Goal: Task Accomplishment & Management: Use online tool/utility

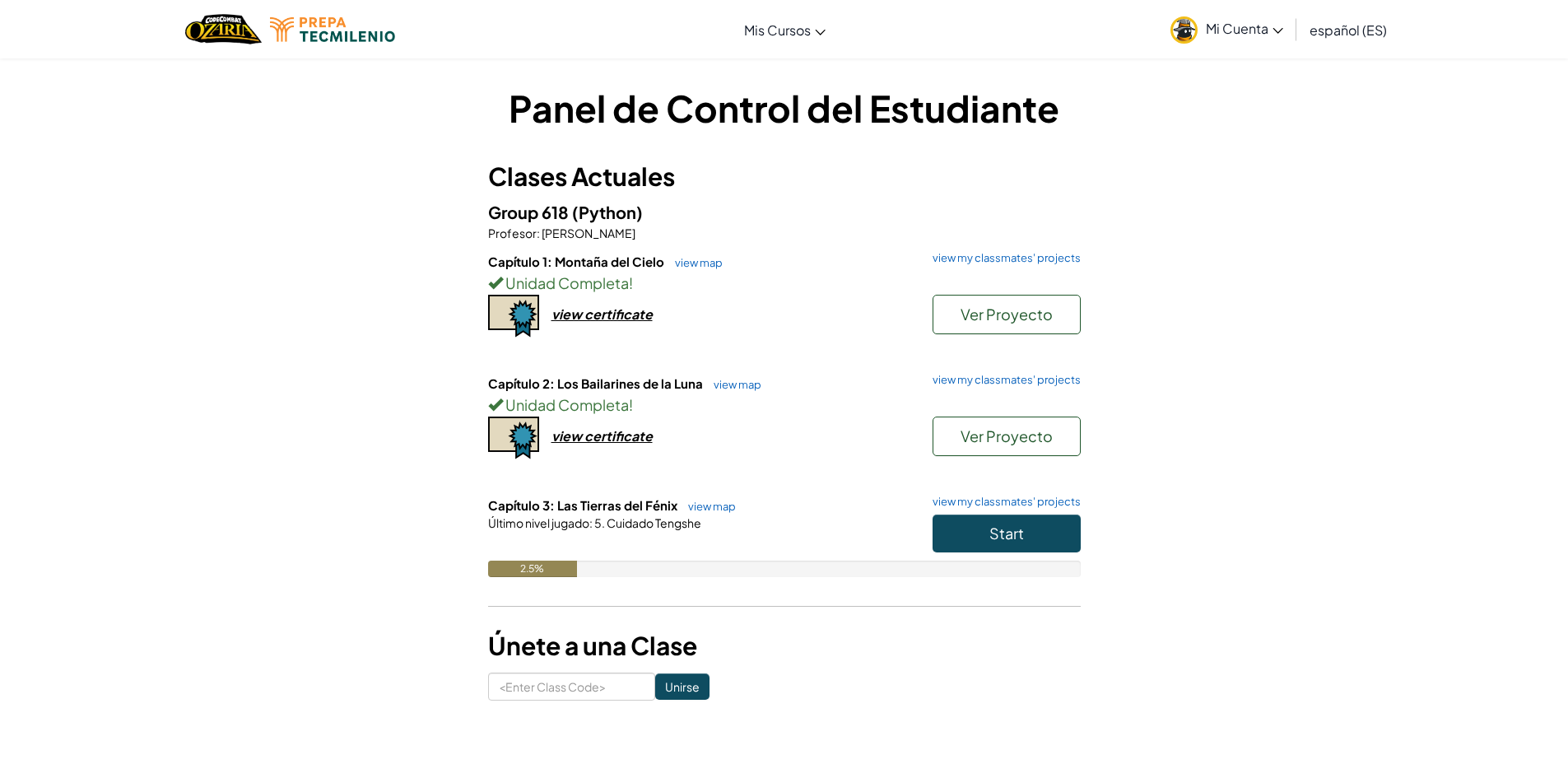
scroll to position [82, 0]
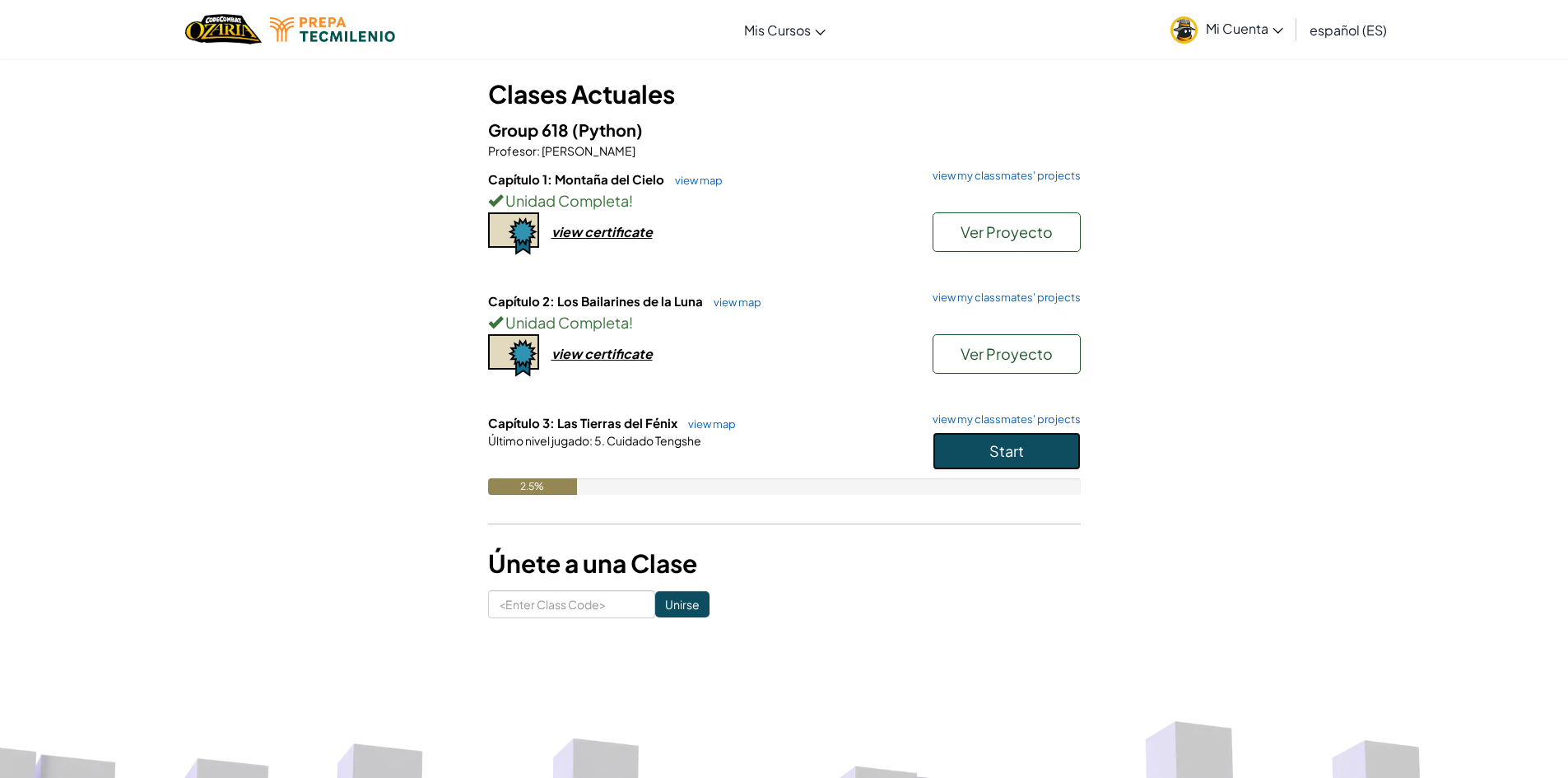
click at [986, 457] on button "Start" at bounding box center [1007, 451] width 148 height 38
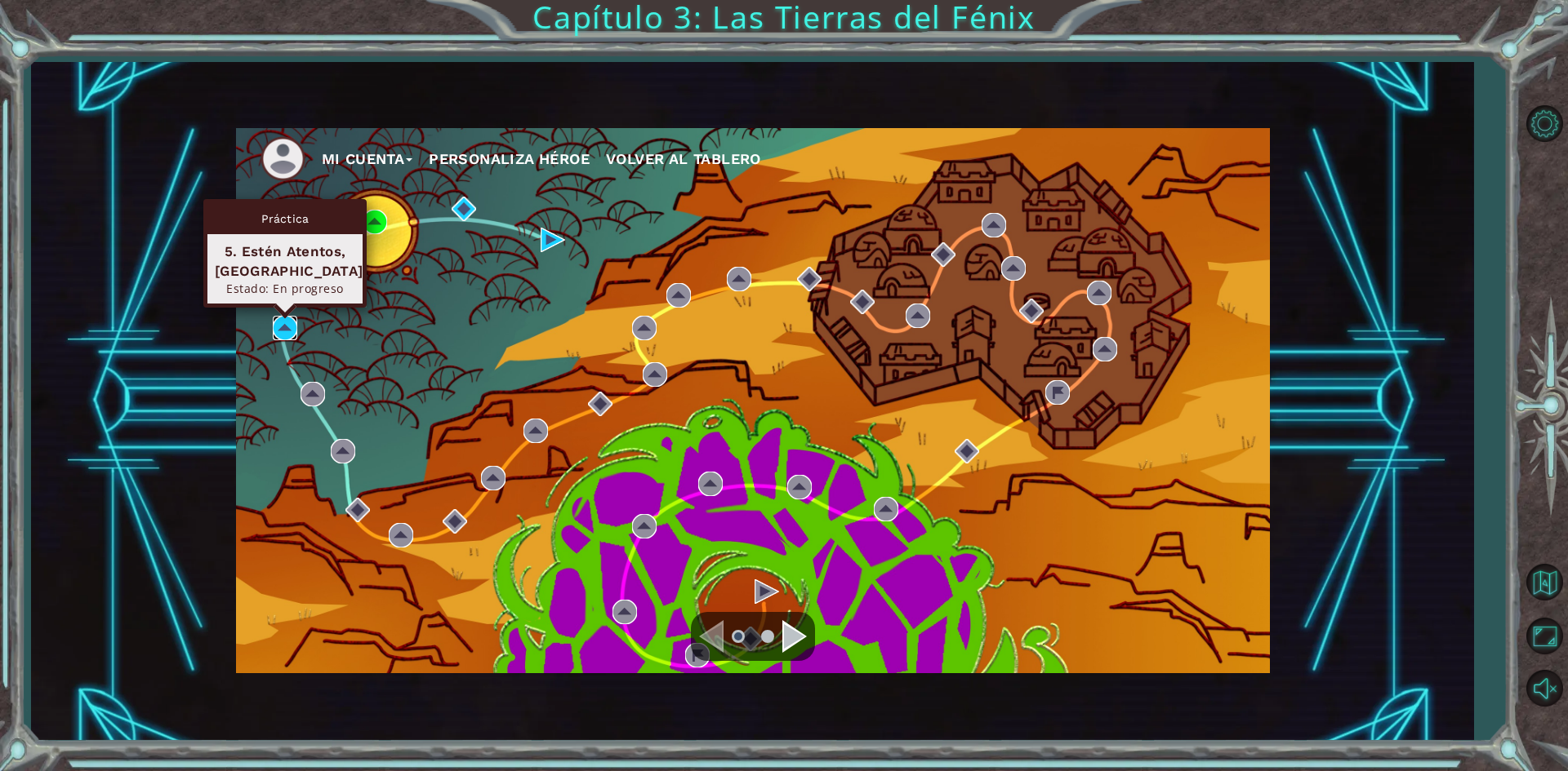
click at [280, 330] on img at bounding box center [285, 328] width 24 height 24
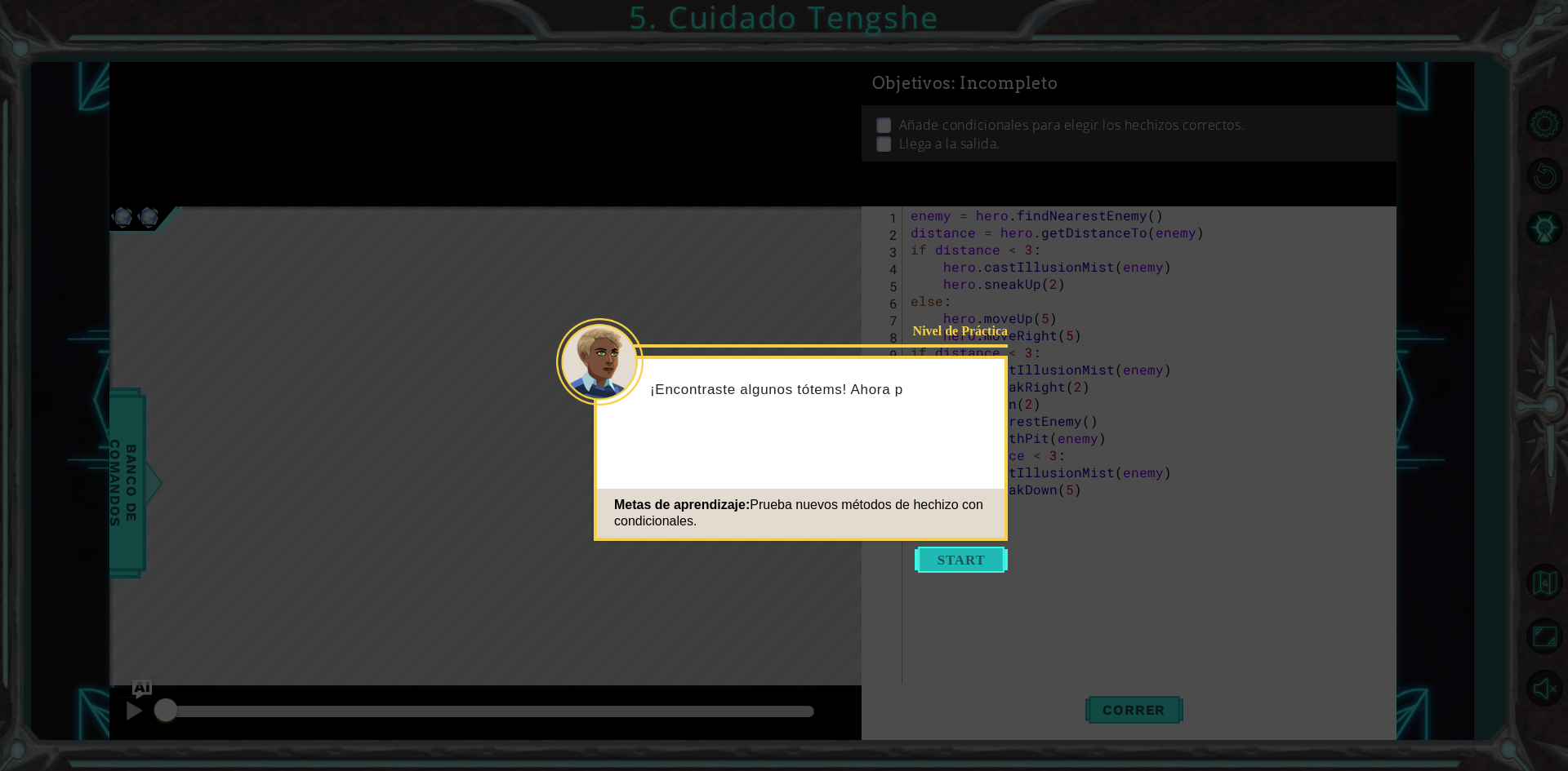
click at [967, 558] on button "Start" at bounding box center [961, 560] width 93 height 26
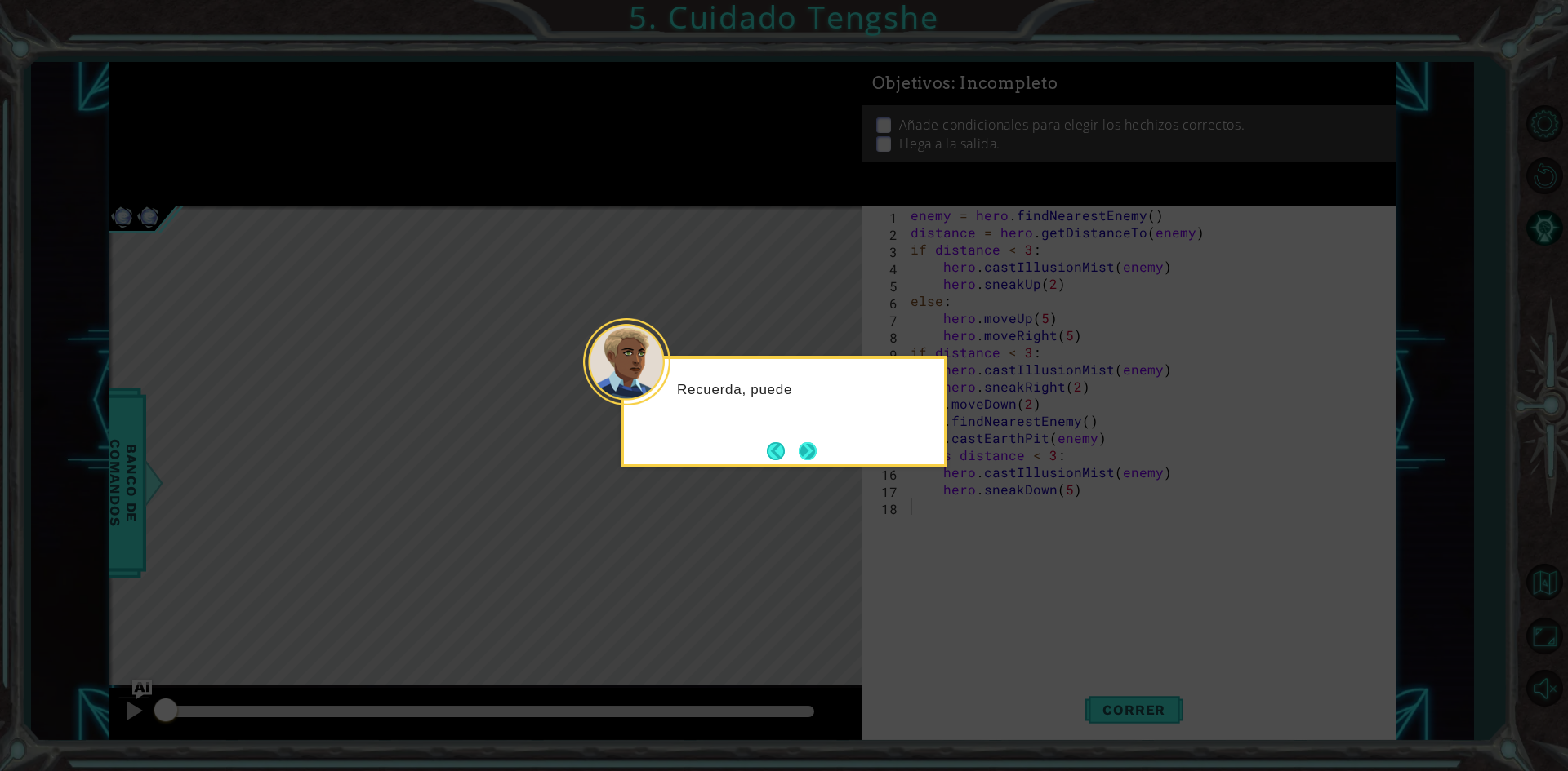
click at [805, 447] on button "Next" at bounding box center [807, 451] width 18 height 18
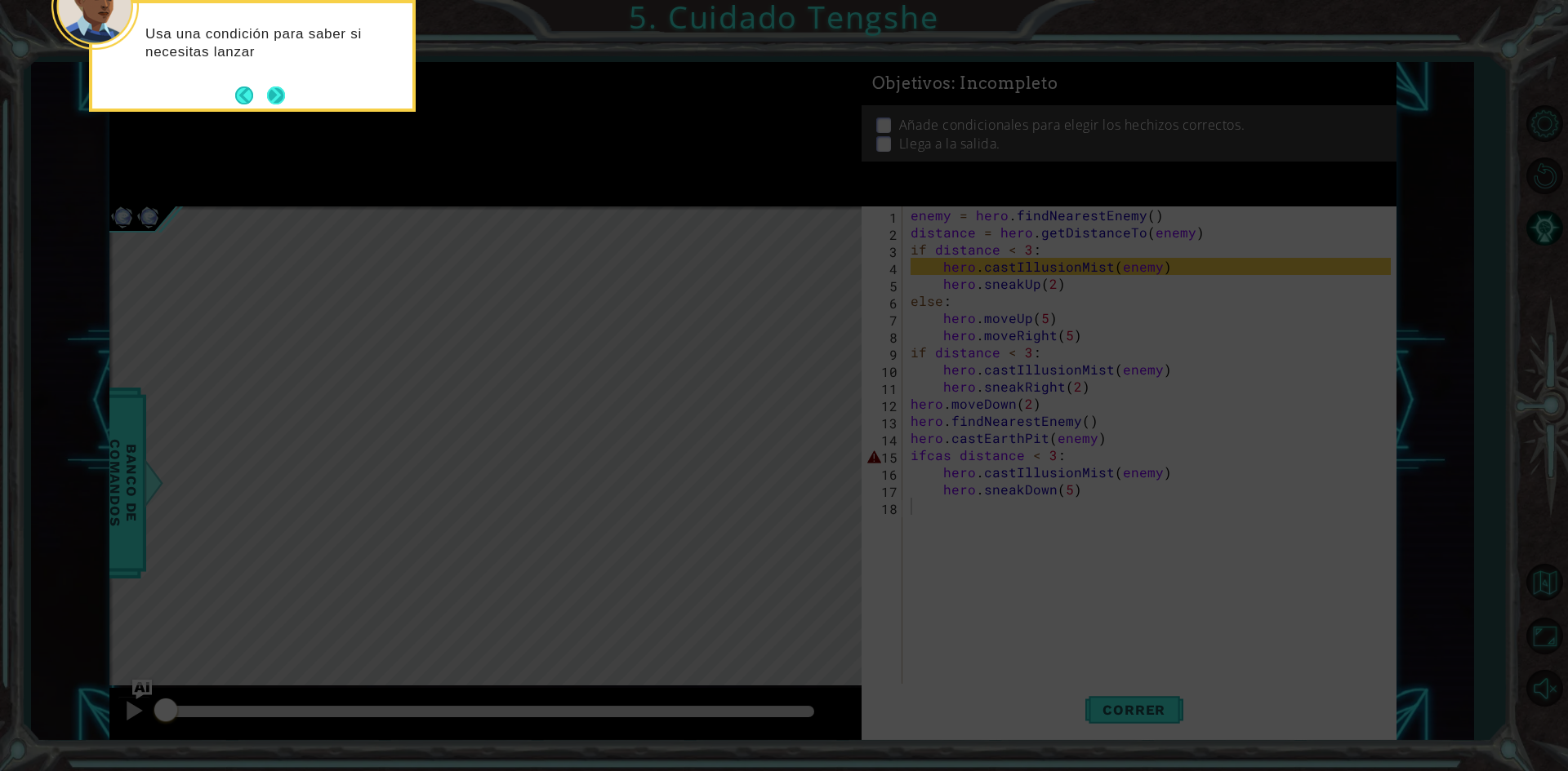
click at [276, 93] on button "Next" at bounding box center [276, 95] width 18 height 18
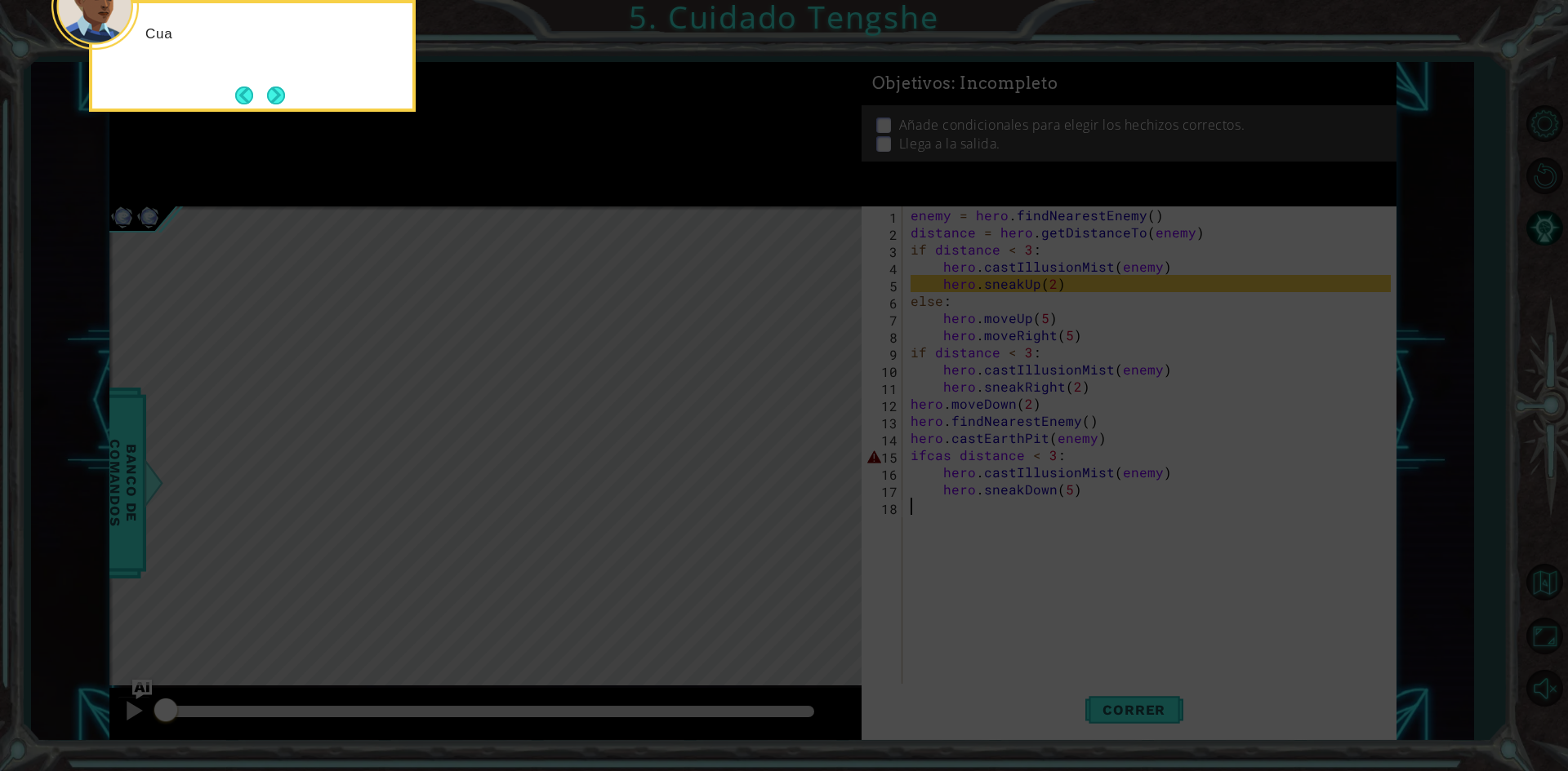
click at [276, 93] on button "Next" at bounding box center [276, 95] width 18 height 18
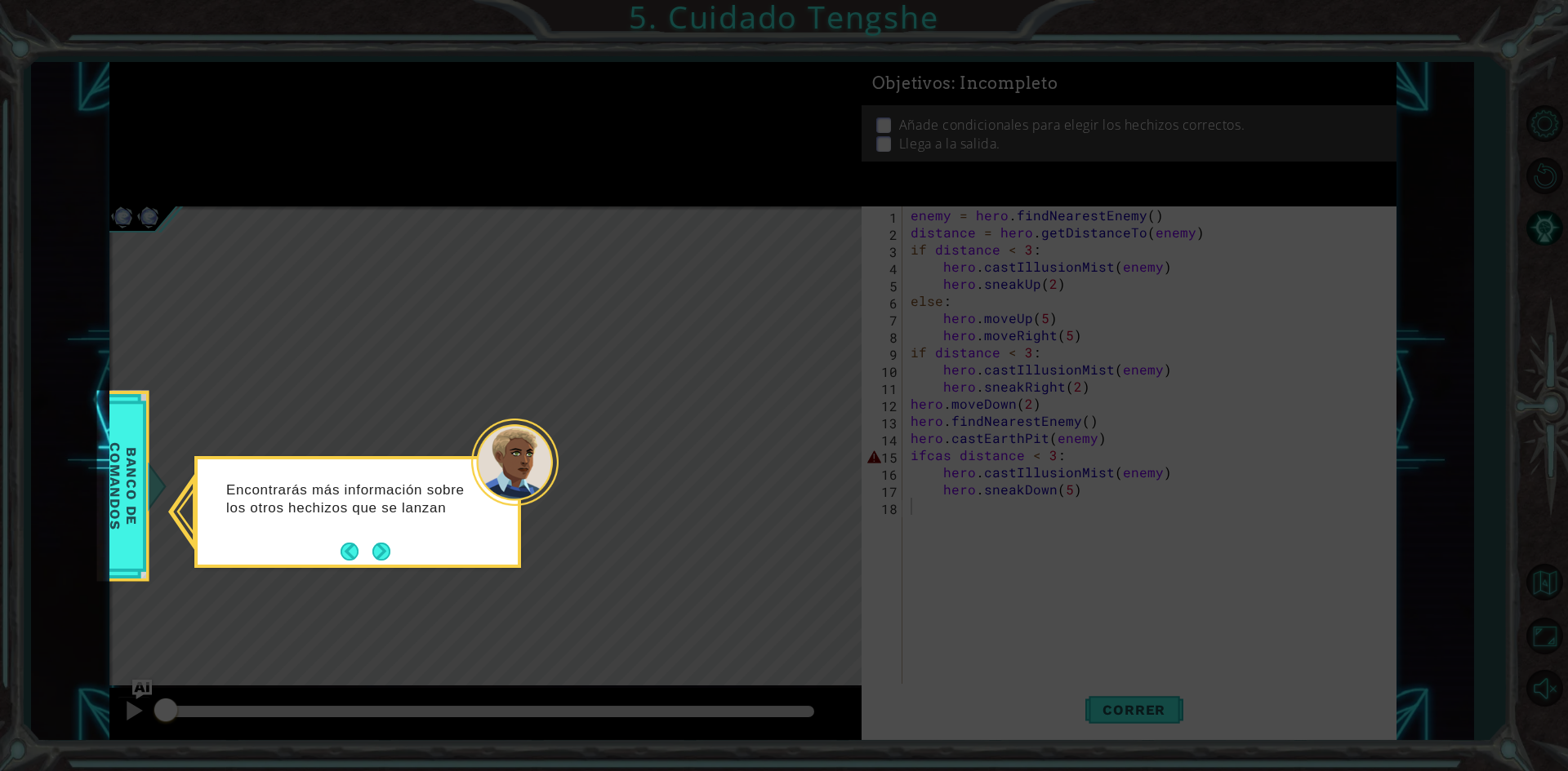
click at [378, 561] on footer at bounding box center [365, 552] width 50 height 24
click at [380, 560] on button "Next" at bounding box center [381, 553] width 18 height 18
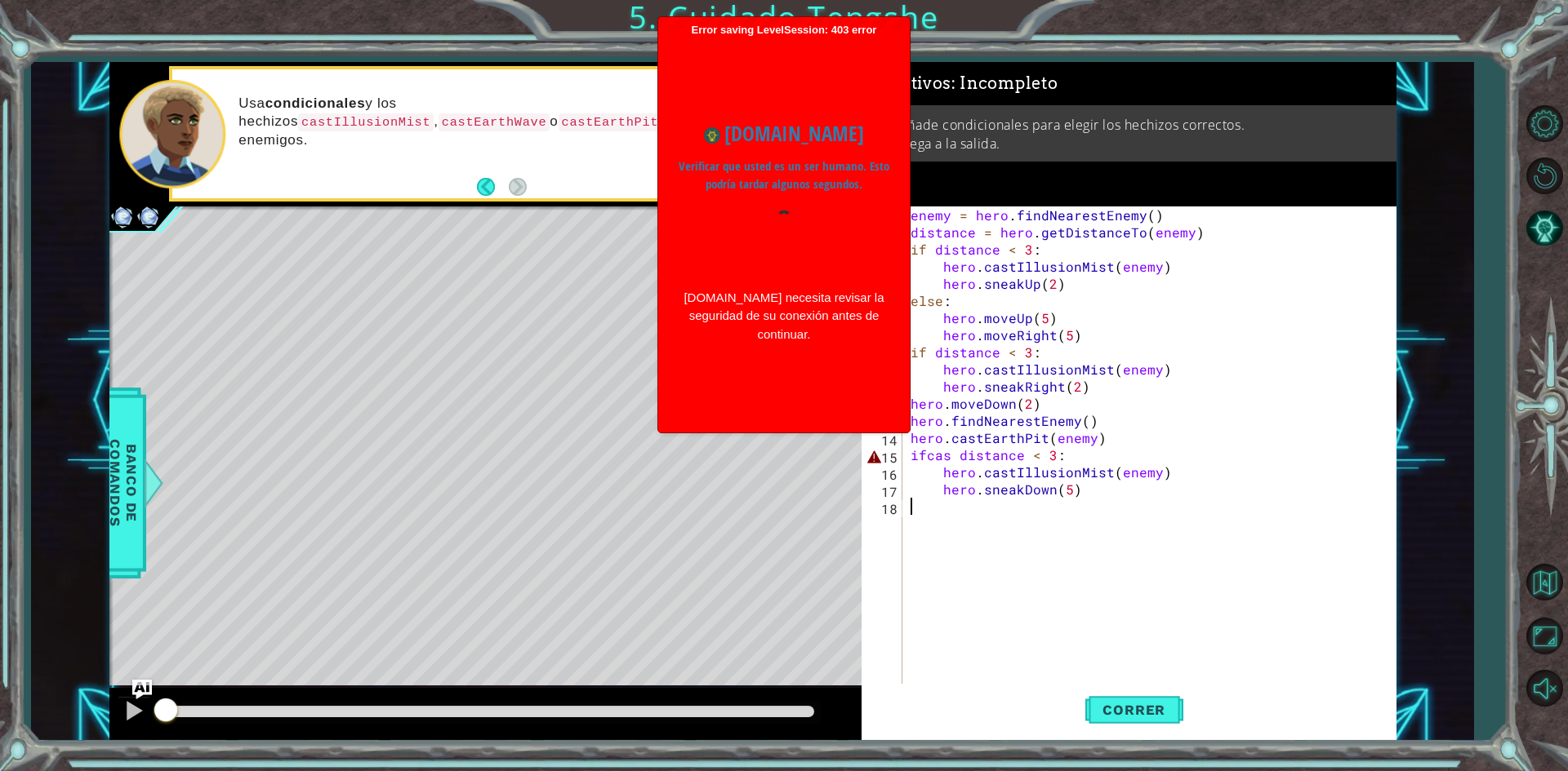
click at [811, 327] on div "[DOMAIN_NAME] necesita revisar la seguridad de su conexión antes de continuar." at bounding box center [784, 316] width 211 height 55
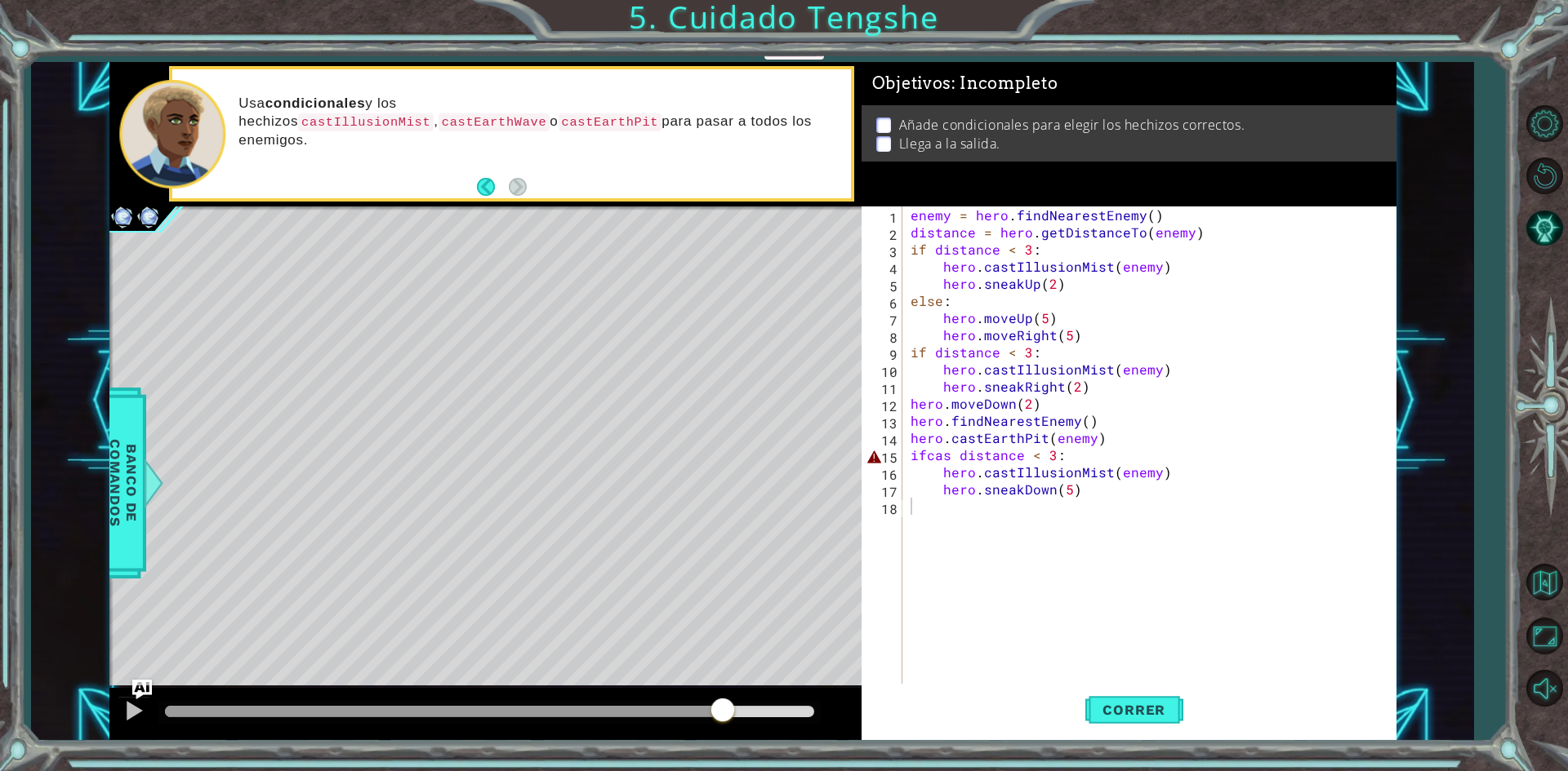
drag, startPoint x: 161, startPoint y: 708, endPoint x: 723, endPoint y: 708, distance: 562.0
click at [723, 708] on div at bounding box center [722, 711] width 29 height 29
drag, startPoint x: 720, startPoint y: 710, endPoint x: 487, endPoint y: 692, distance: 233.7
click at [481, 695] on div at bounding box center [485, 714] width 752 height 52
click at [1110, 718] on span "Correr" at bounding box center [1134, 709] width 96 height 16
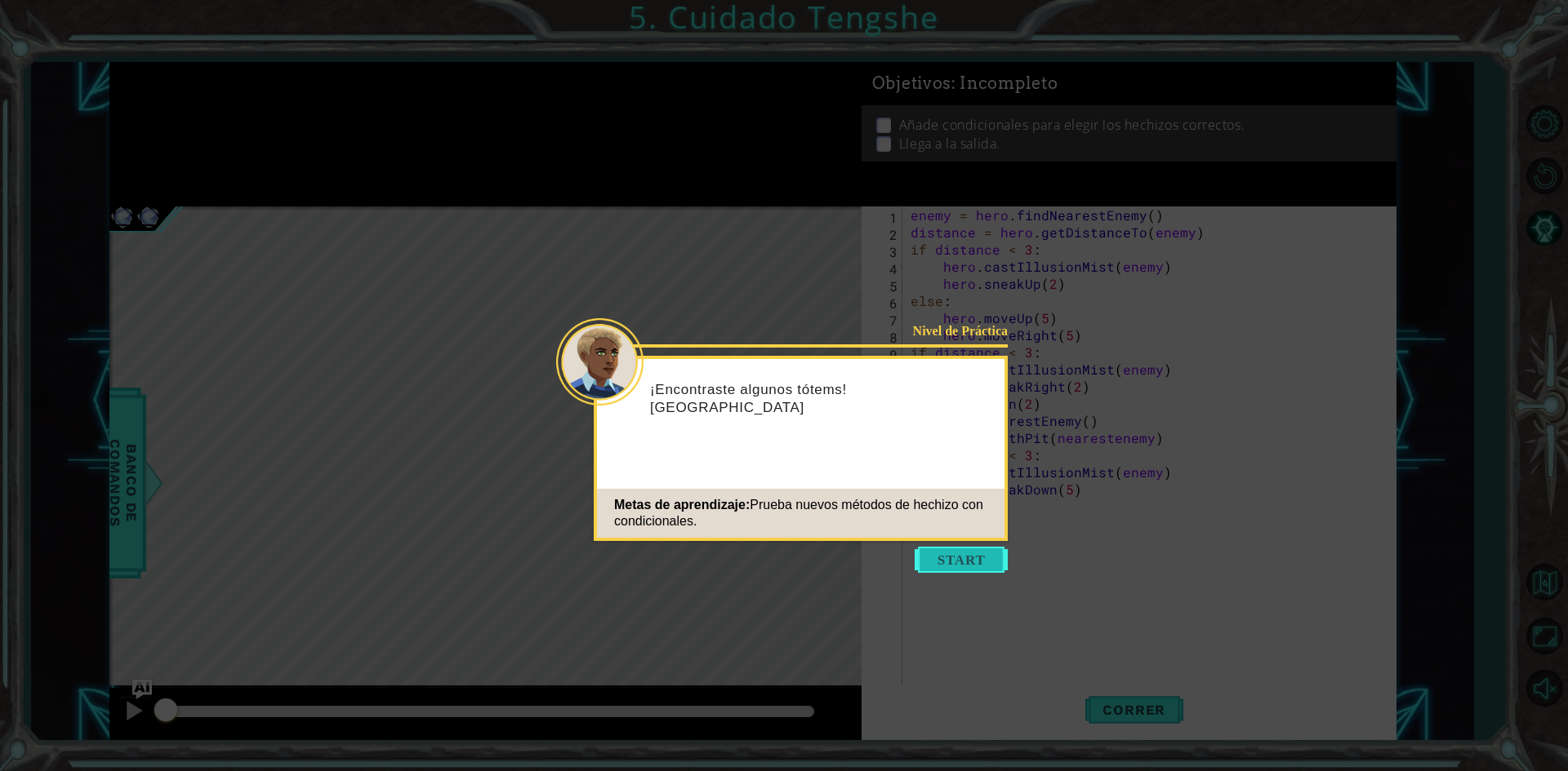
click at [987, 556] on button "Start" at bounding box center [961, 560] width 93 height 26
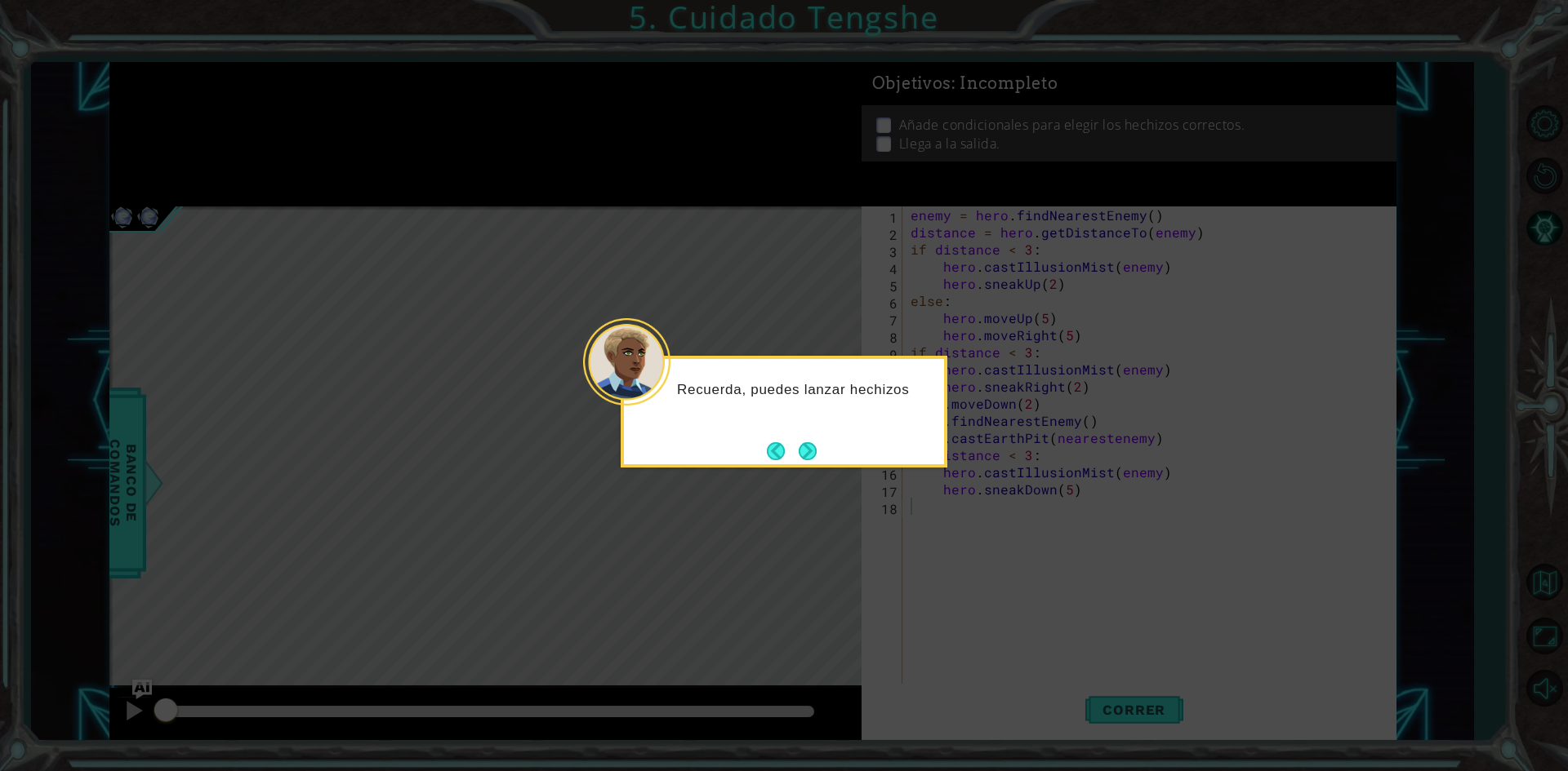
click at [800, 461] on button "Next" at bounding box center [808, 451] width 21 height 21
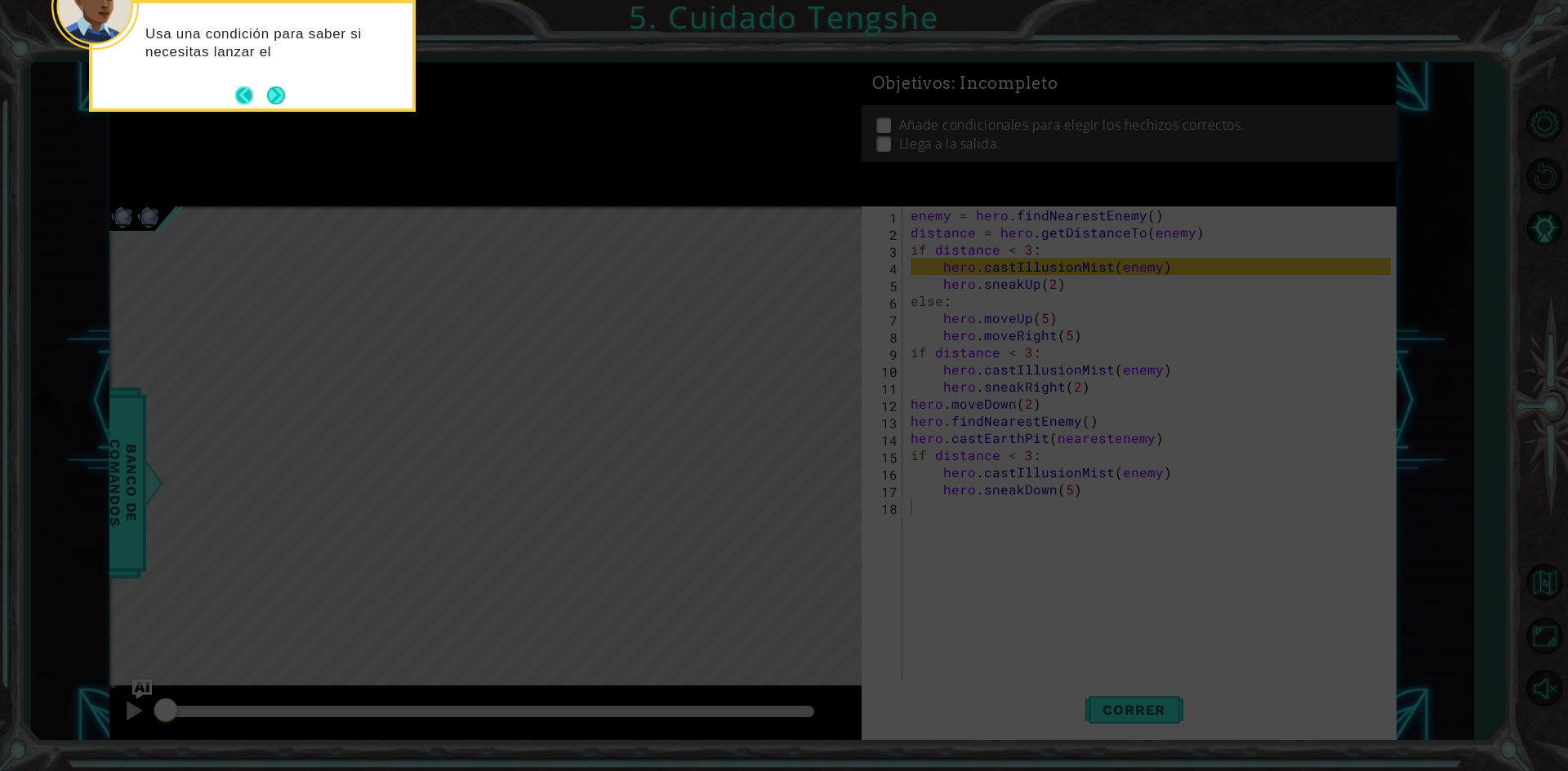
click at [261, 102] on button "Back" at bounding box center [251, 95] width 32 height 18
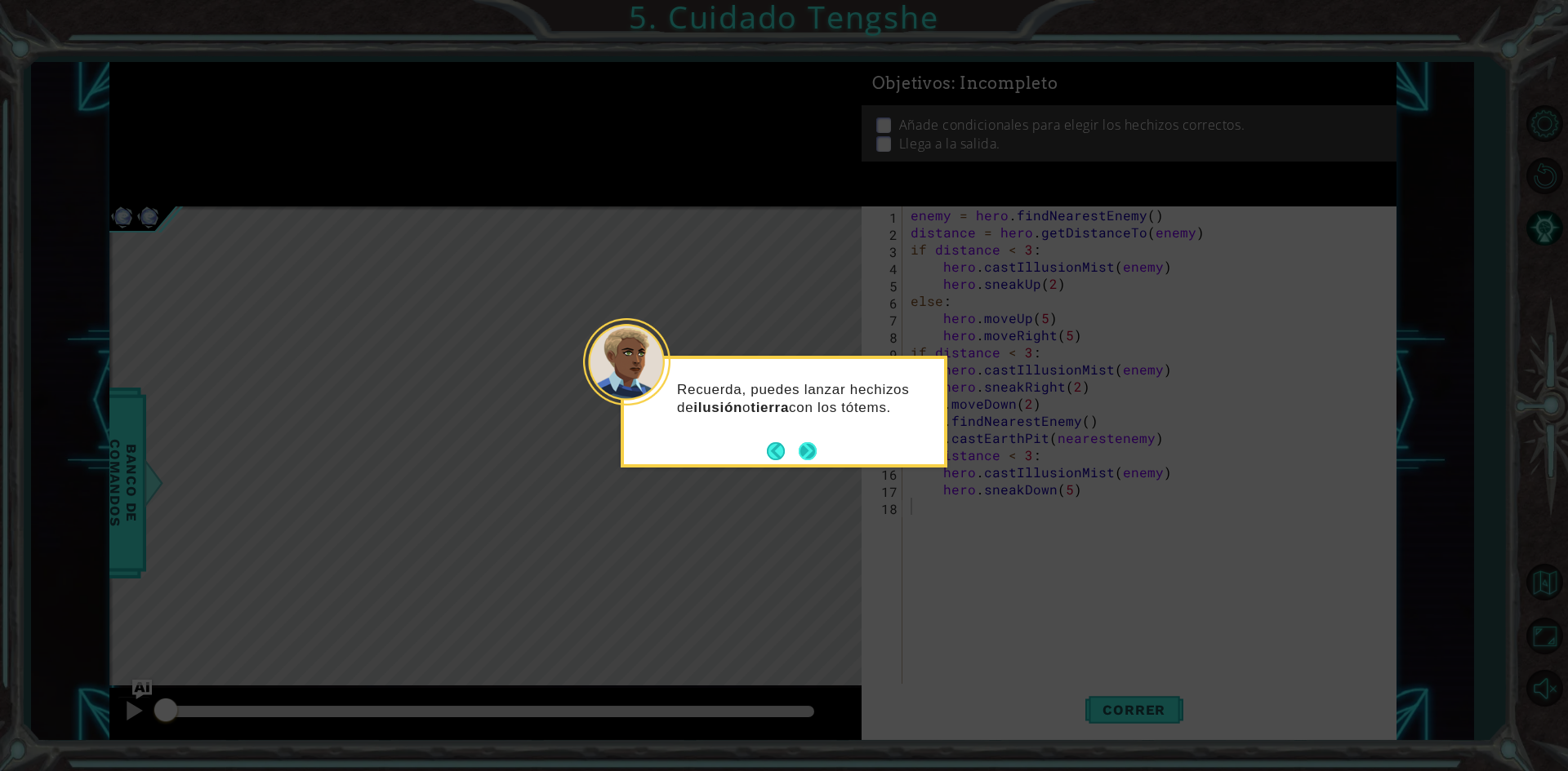
click at [811, 450] on button "Next" at bounding box center [807, 451] width 29 height 29
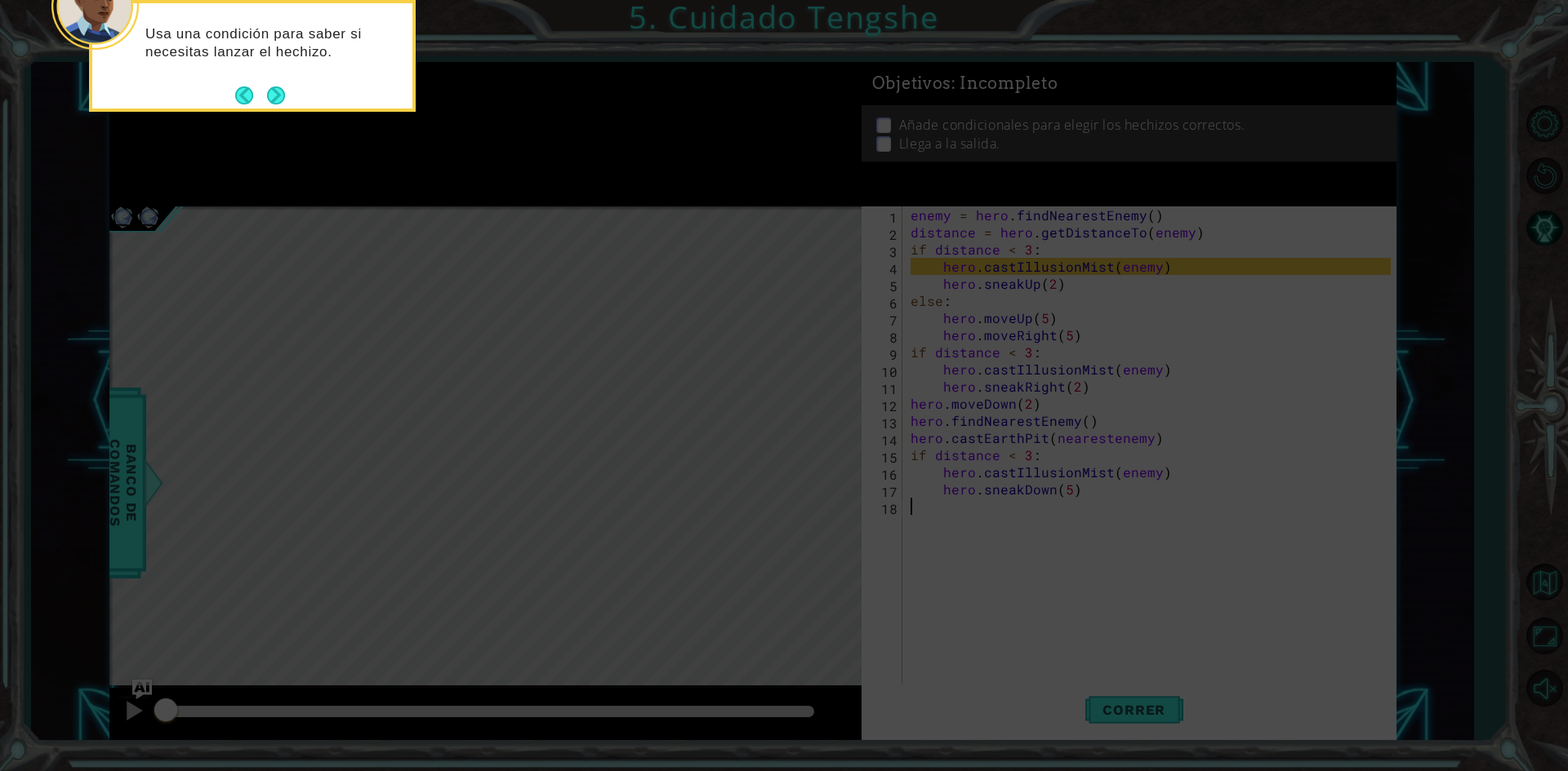
click at [267, 88] on button "Next" at bounding box center [276, 94] width 29 height 29
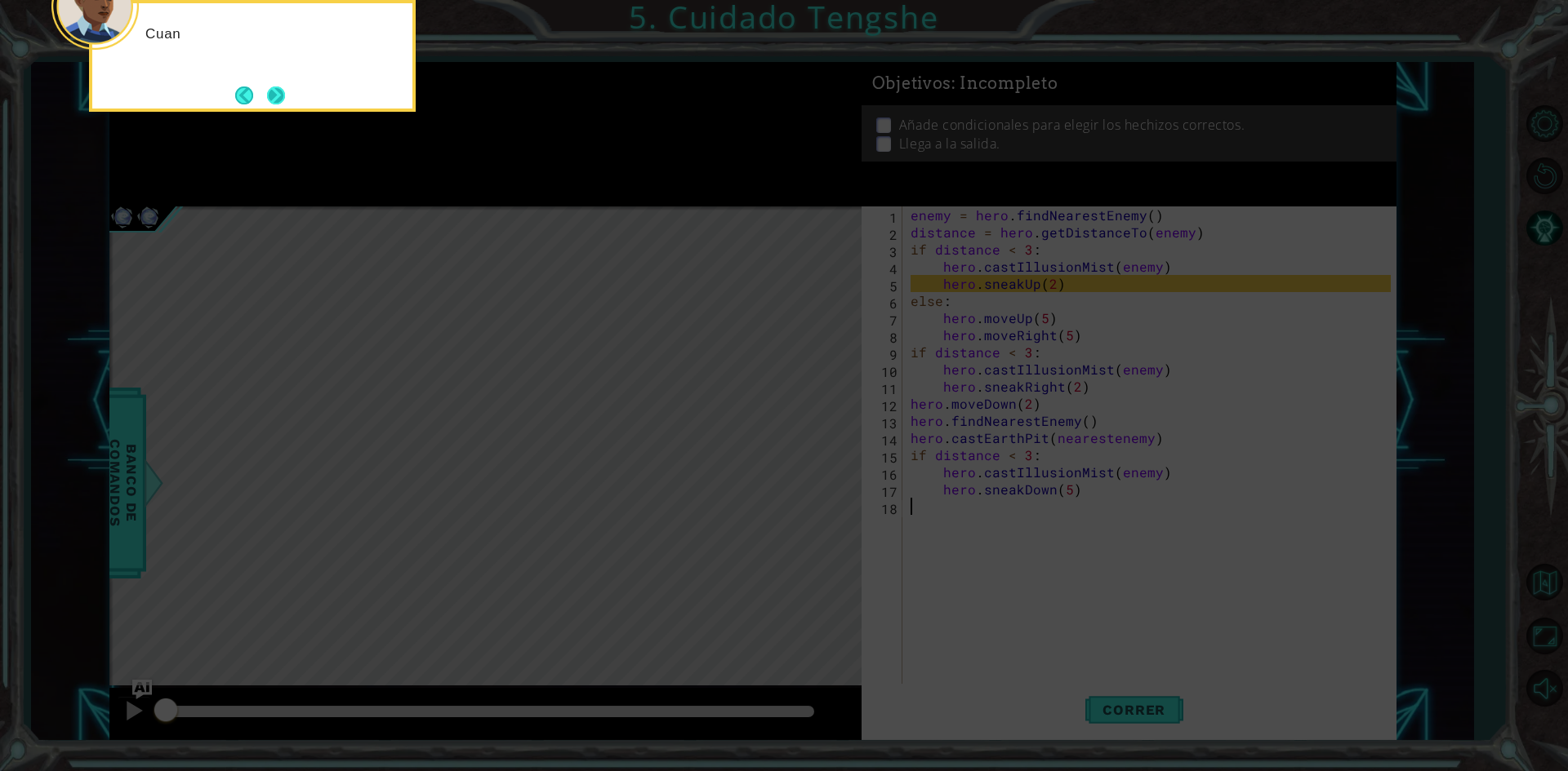
click at [265, 89] on button "Next" at bounding box center [276, 96] width 22 height 22
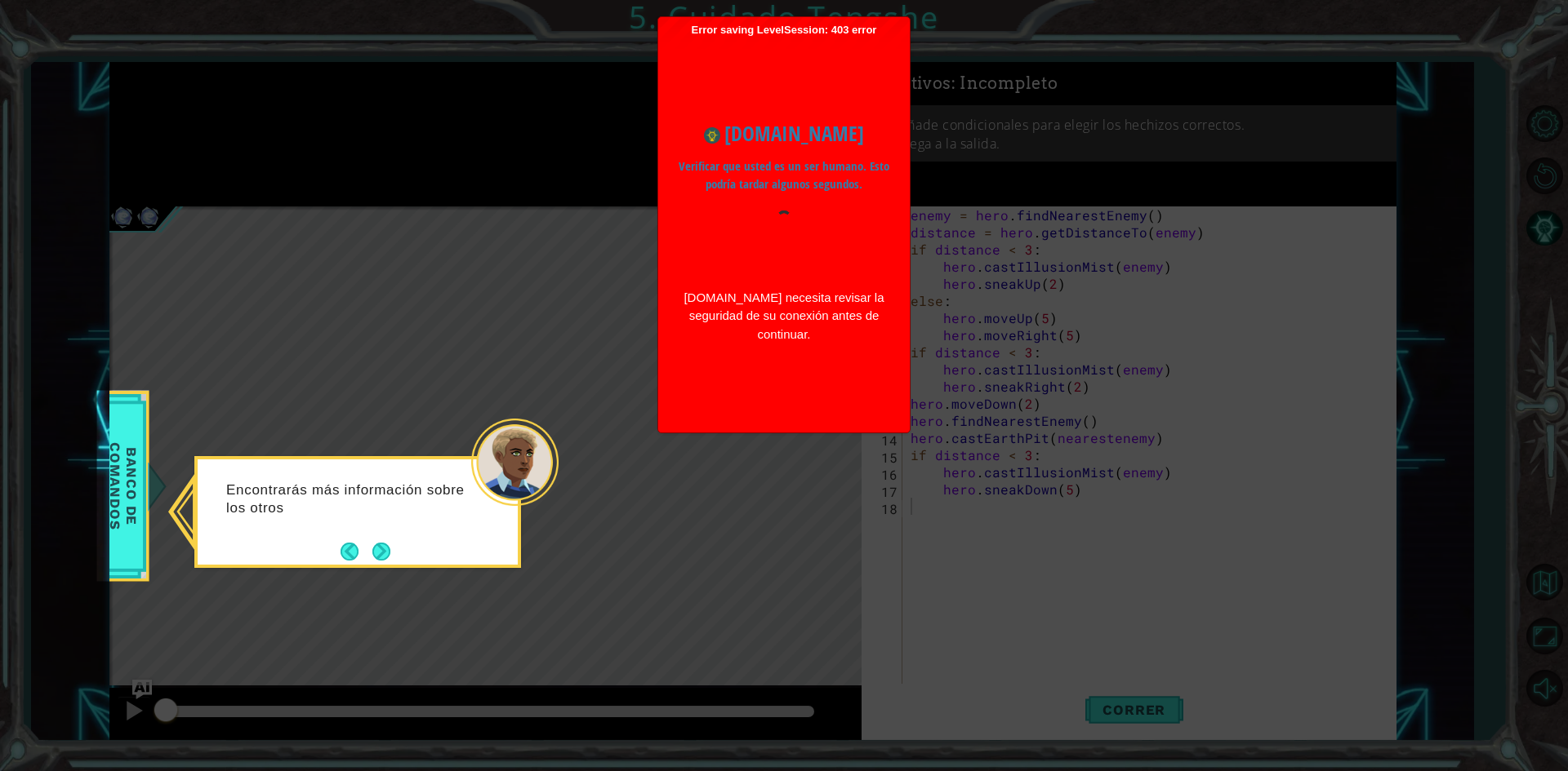
click at [732, 175] on p "Verificar que usted es un ser humano. Esto podría tardar algunos segundos." at bounding box center [784, 175] width 211 height 37
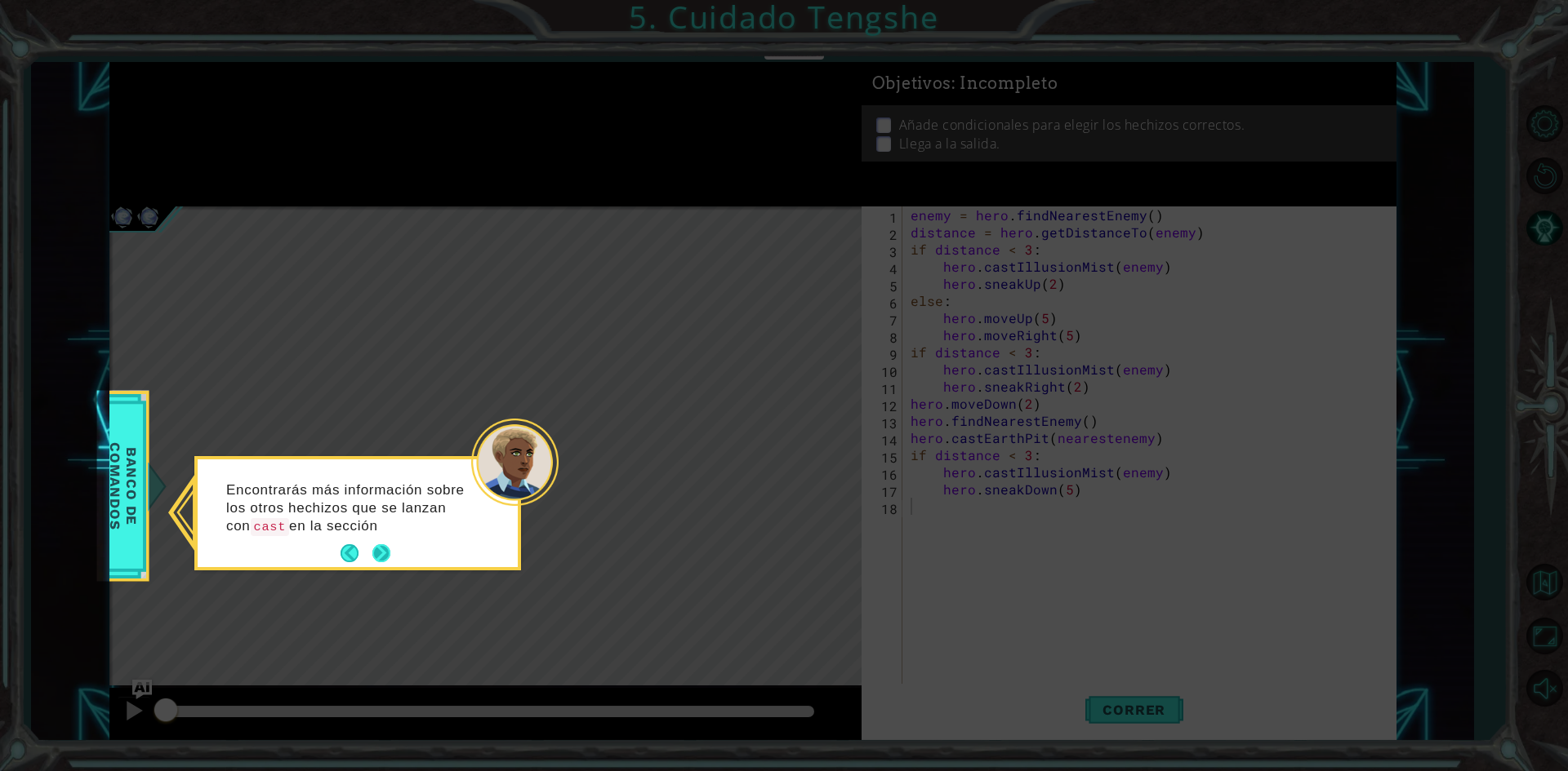
click at [379, 554] on button "Next" at bounding box center [381, 554] width 19 height 19
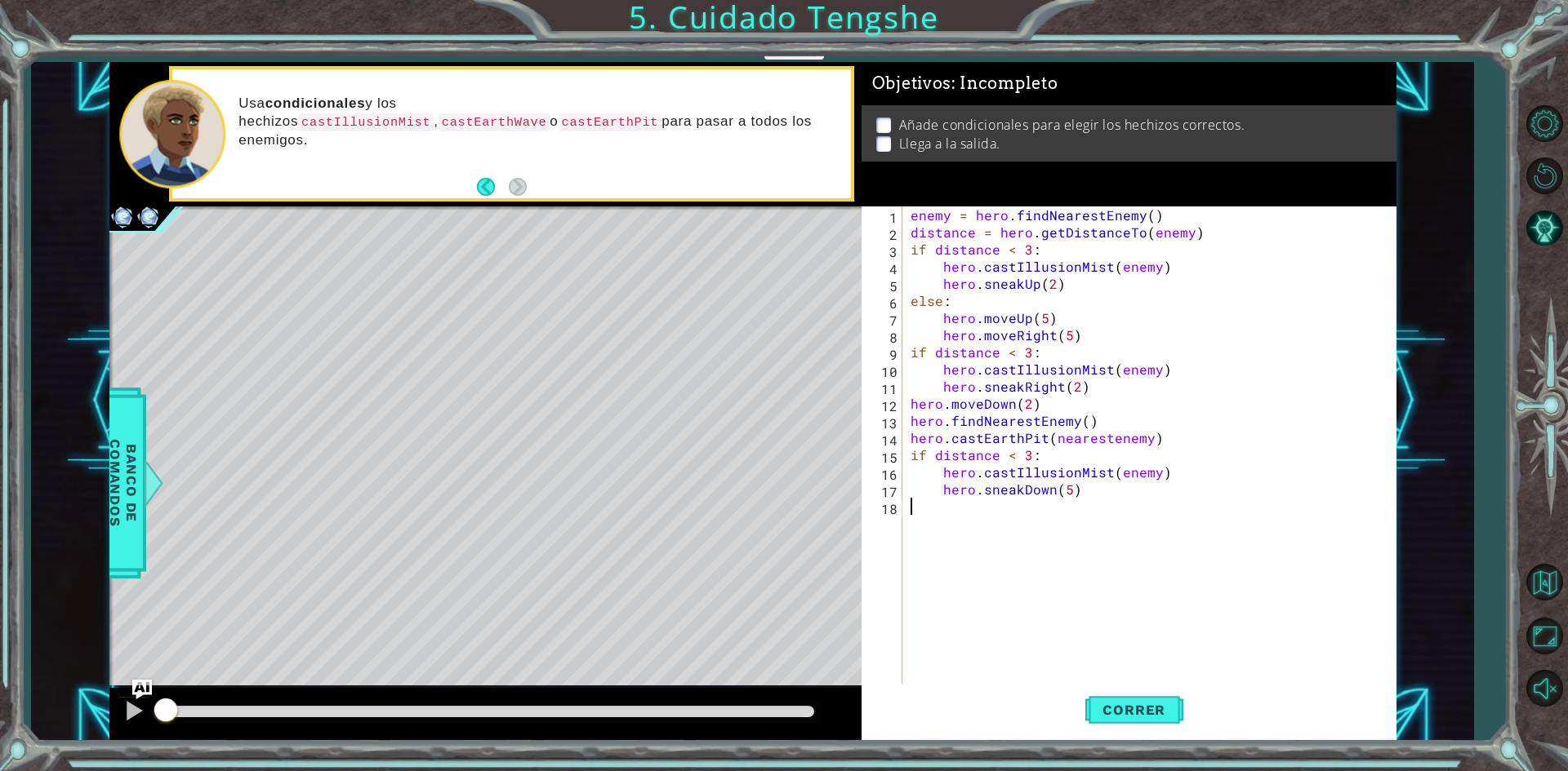
click at [927, 770] on html "1 ההההההההההההההההההההההההההההההההההההההההההההההההההההההההההההההההההההההההההההה…" at bounding box center [784, 385] width 1568 height 771
click at [1146, 726] on button "Correr" at bounding box center [1134, 710] width 98 height 53
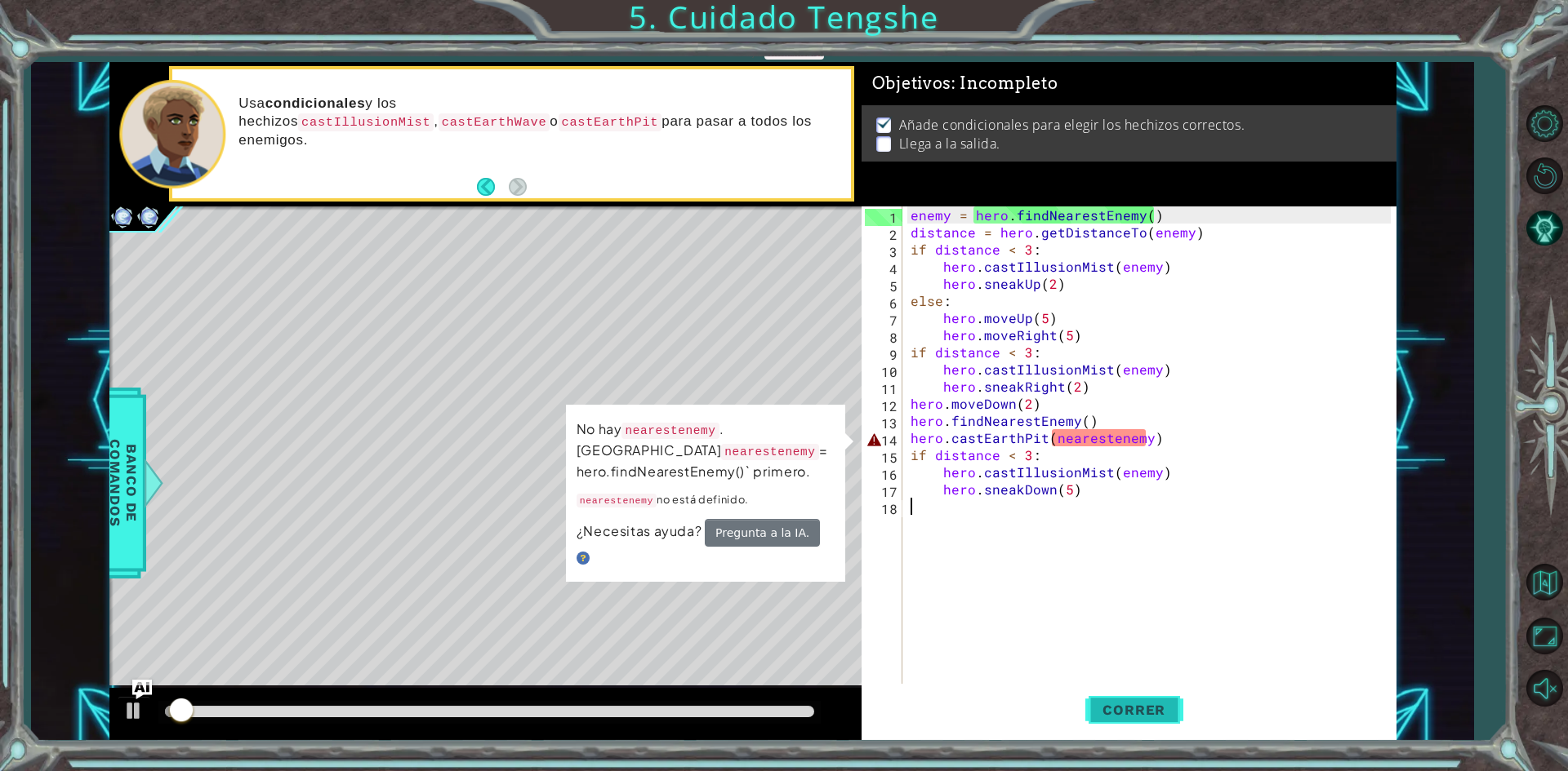
click at [1123, 693] on button "Correr" at bounding box center [1134, 710] width 98 height 53
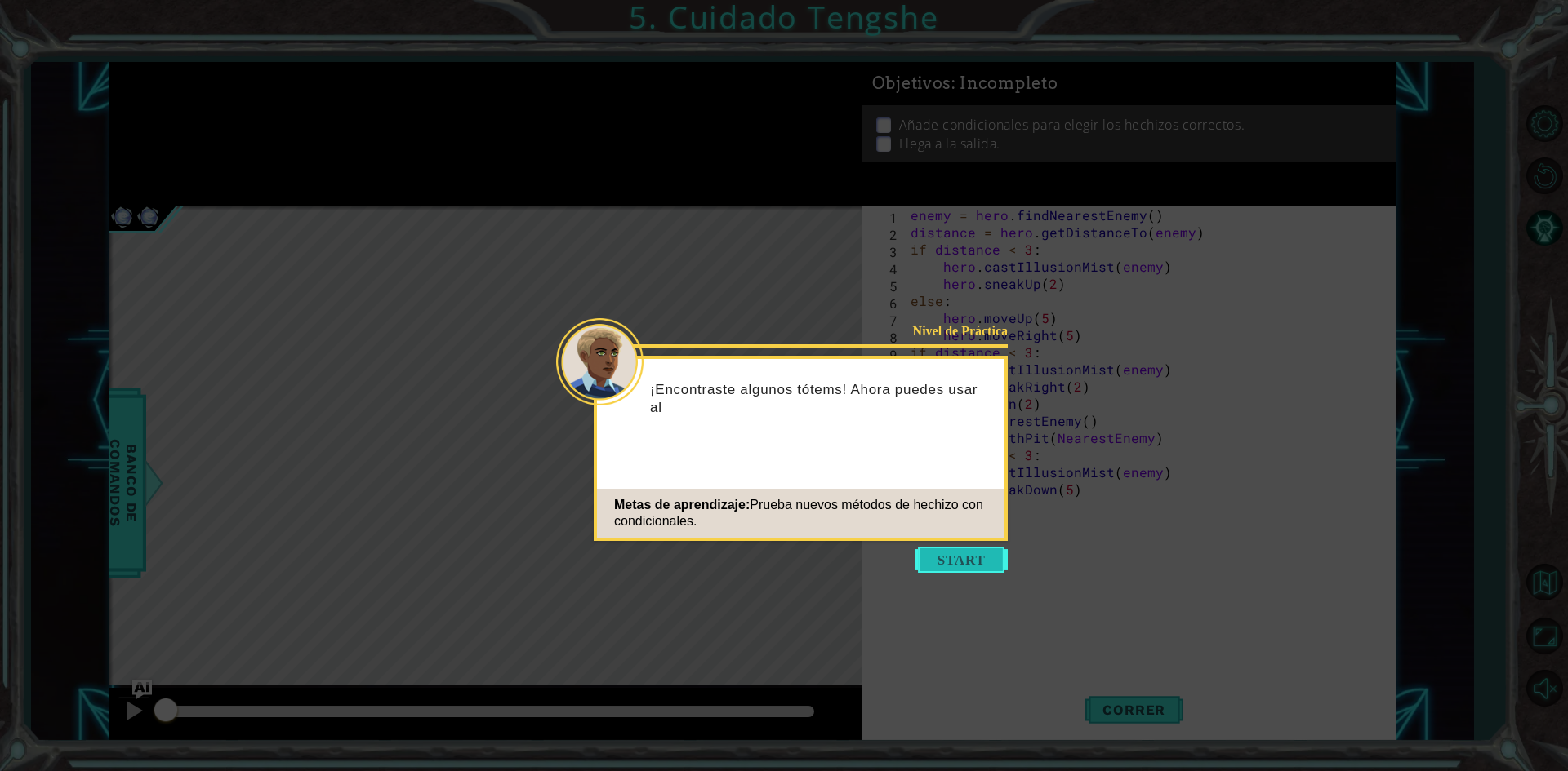
click at [928, 568] on button "Start" at bounding box center [961, 560] width 93 height 26
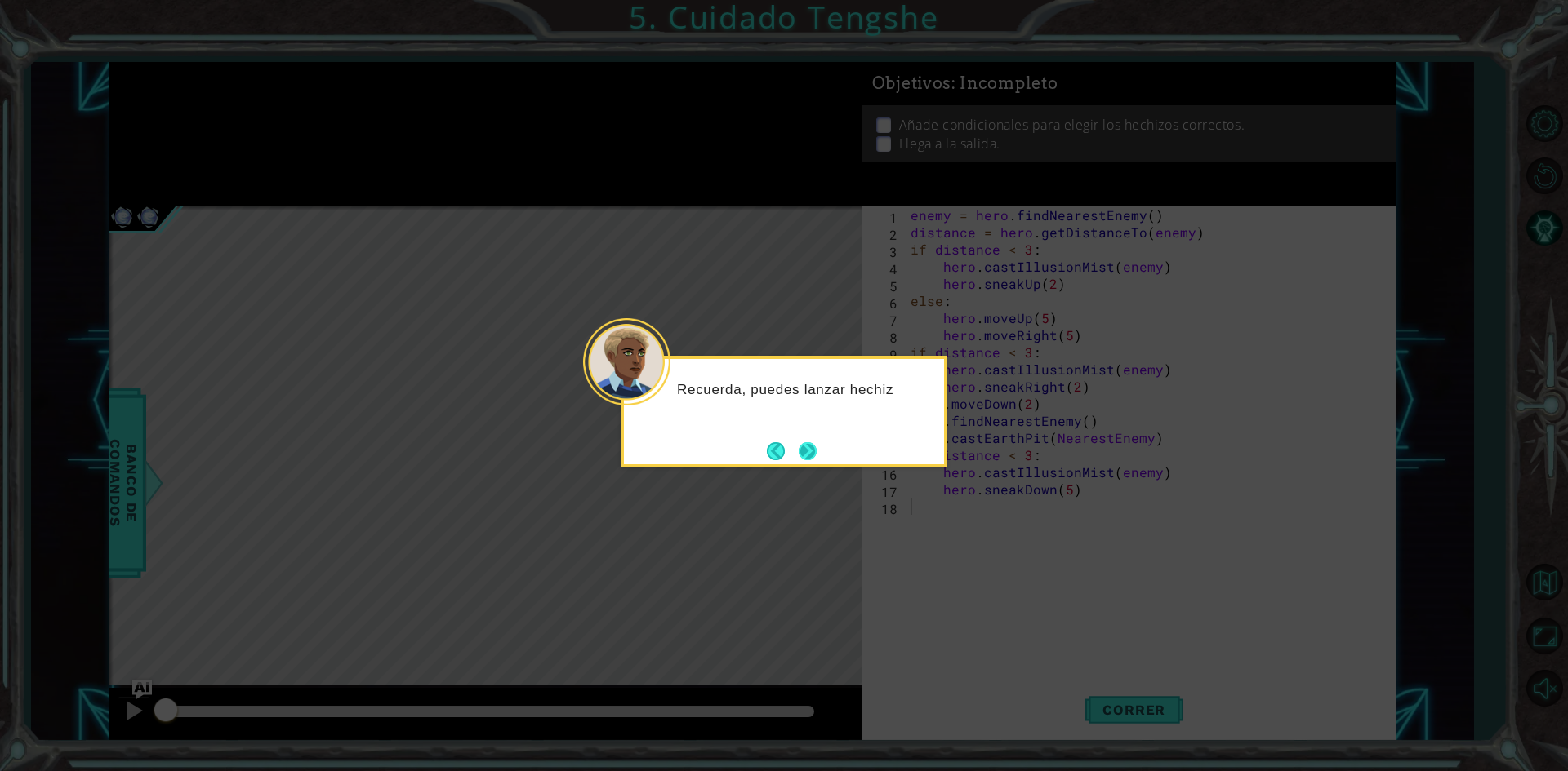
click at [810, 440] on button "Next" at bounding box center [807, 452] width 22 height 22
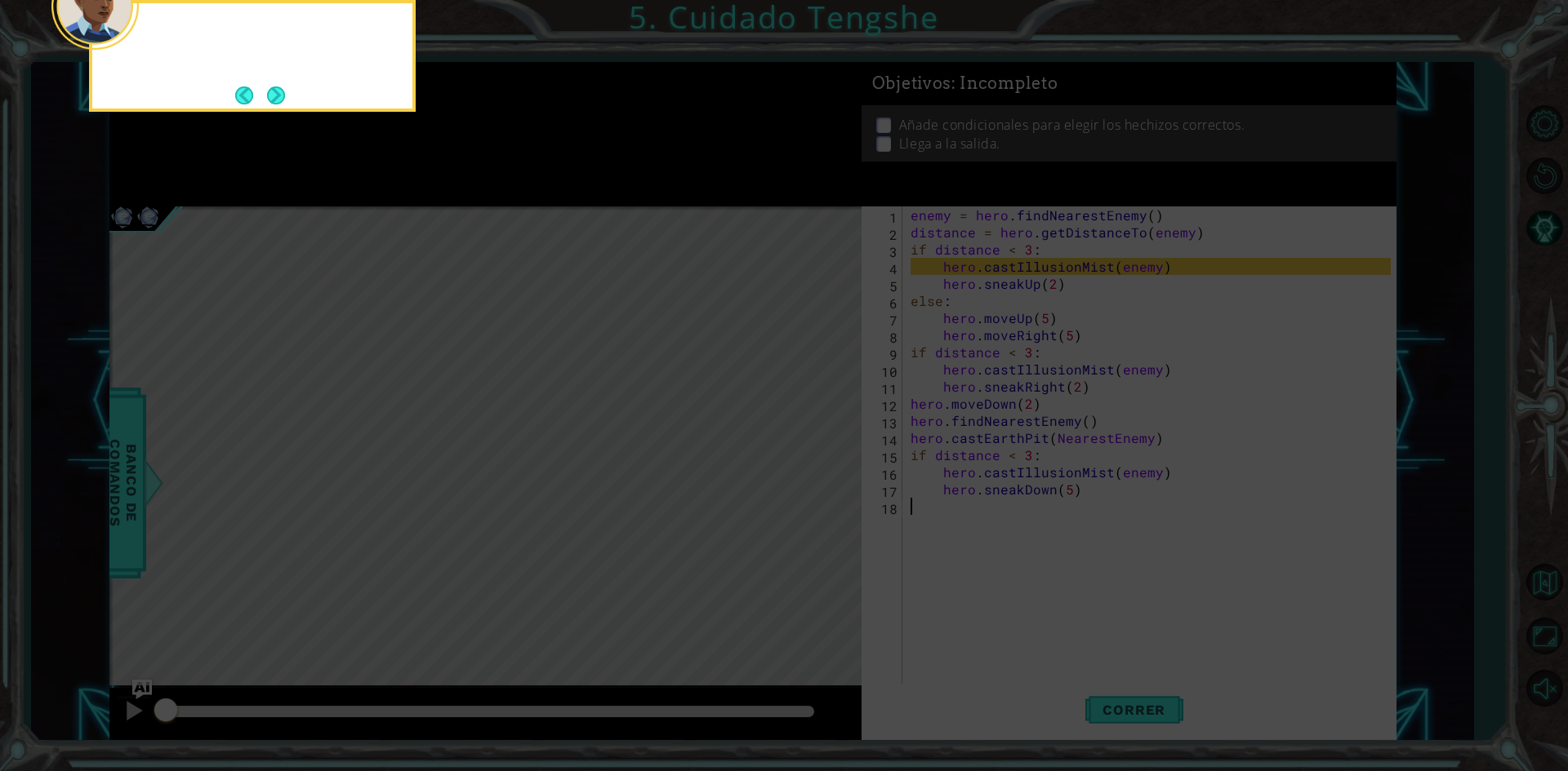
click at [810, 437] on icon at bounding box center [784, 115] width 1568 height 1312
click at [809, 441] on icon at bounding box center [784, 115] width 1568 height 1312
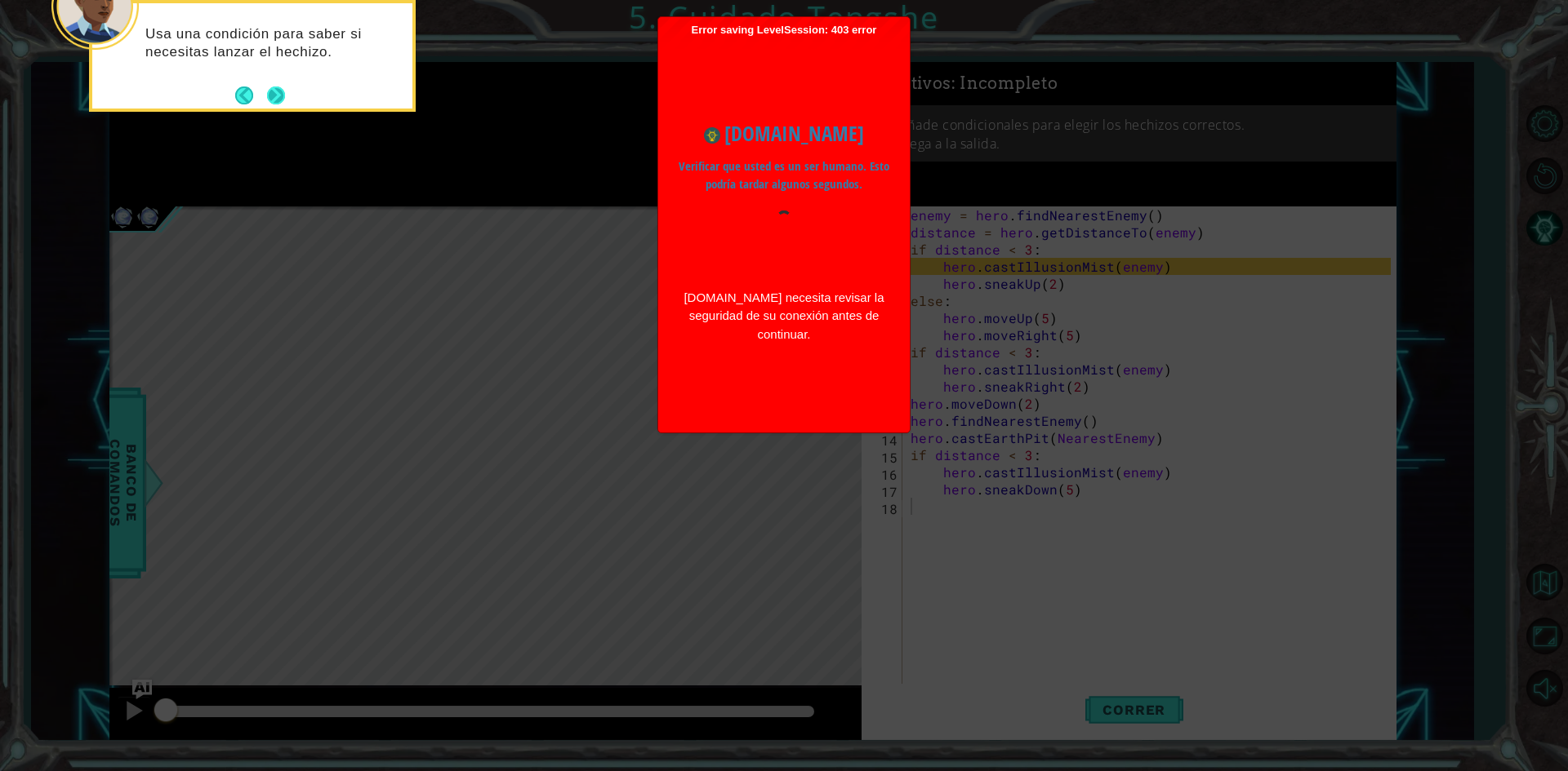
click at [281, 105] on button "Next" at bounding box center [276, 95] width 20 height 20
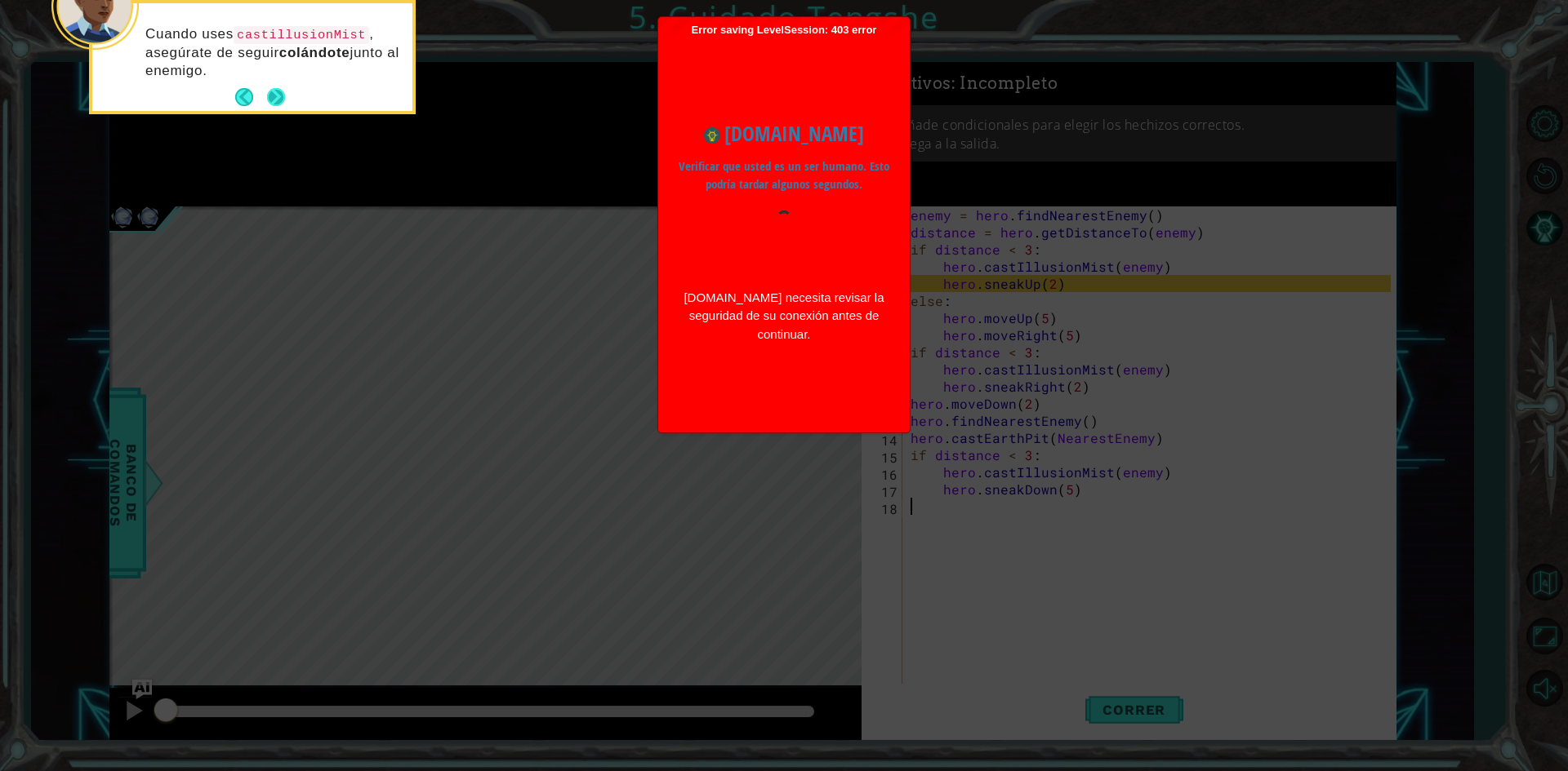
click at [273, 98] on button "Next" at bounding box center [276, 97] width 30 height 30
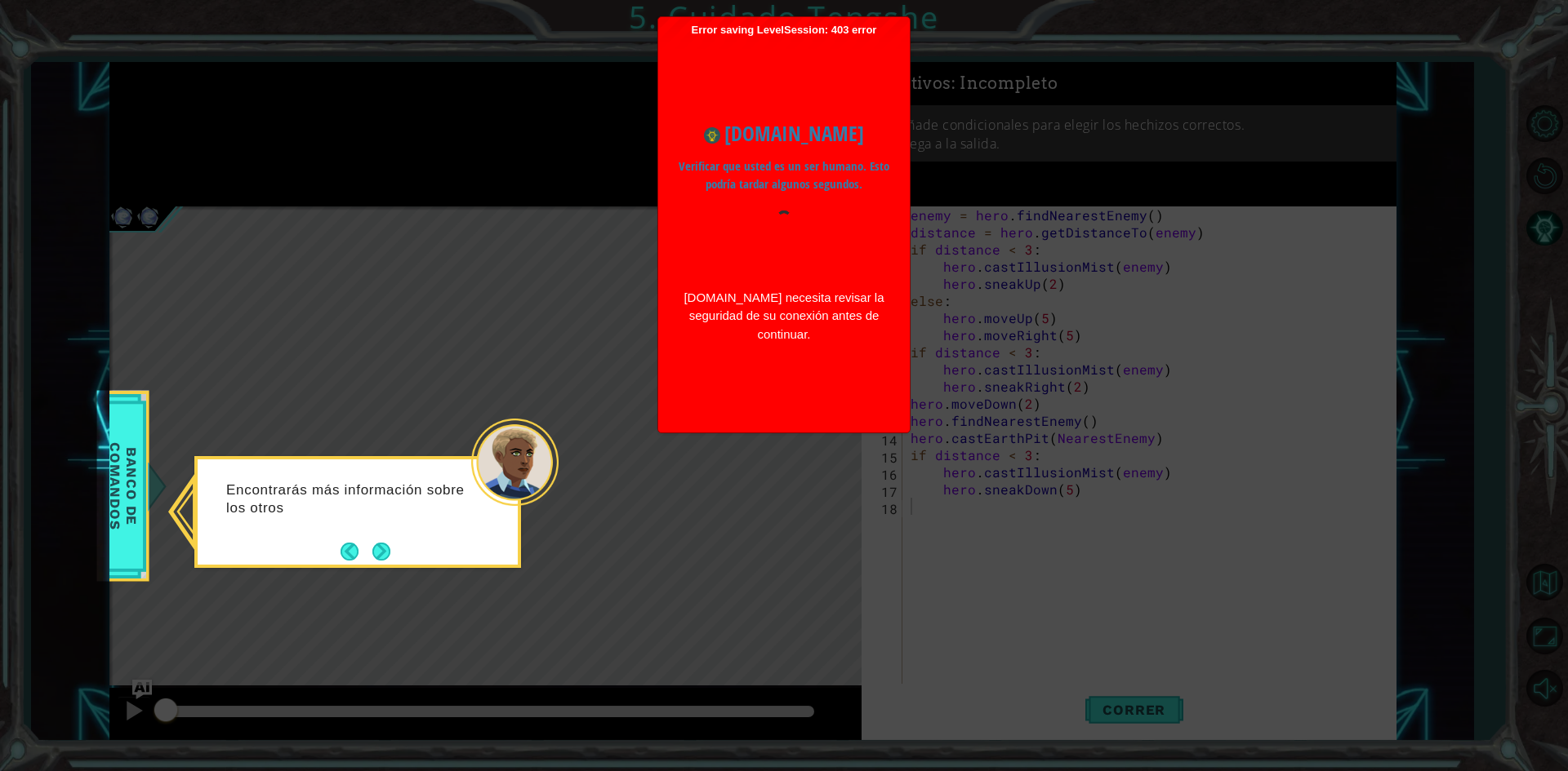
click at [273, 98] on icon at bounding box center [784, 385] width 1568 height 771
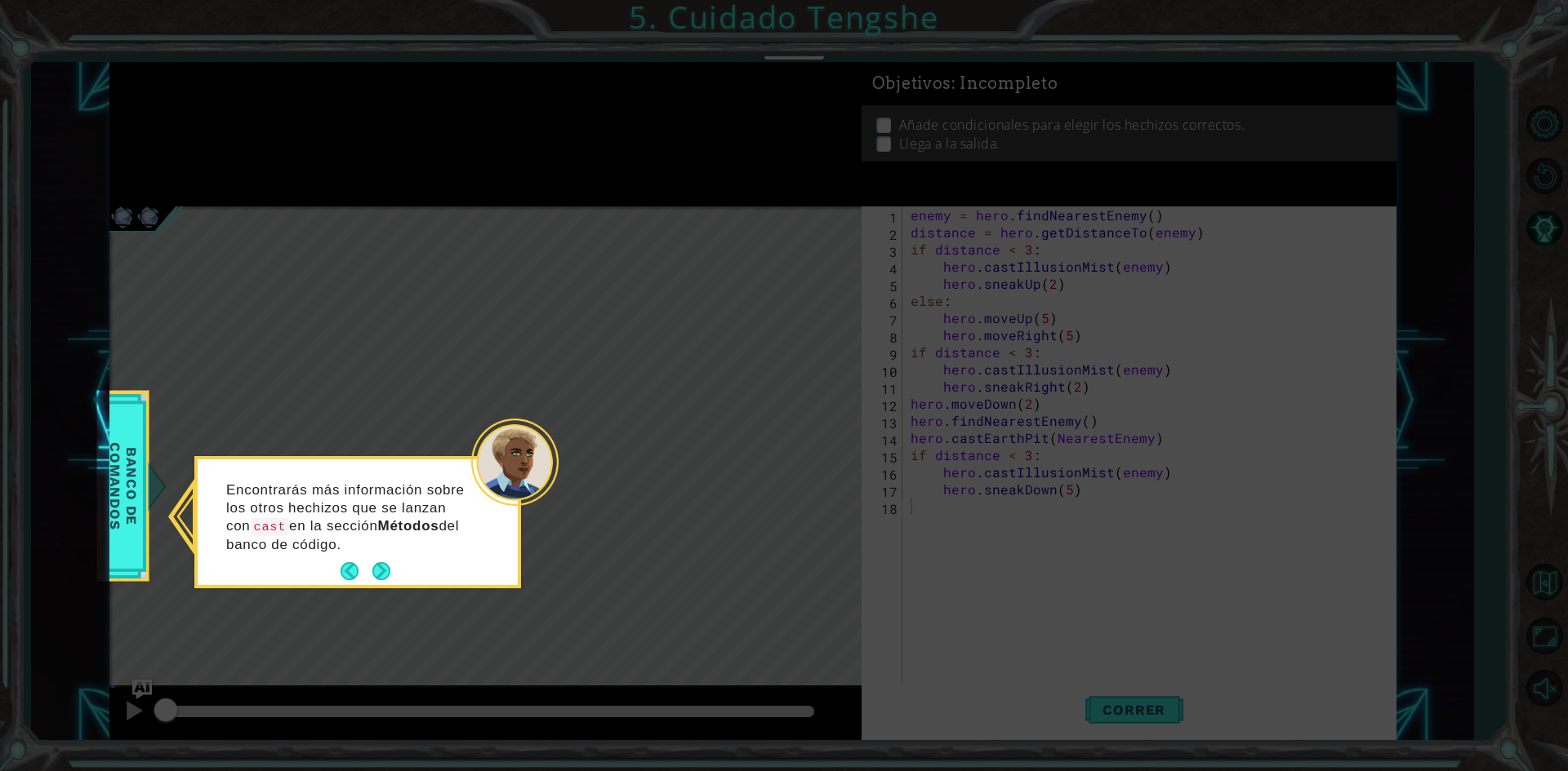
drag, startPoint x: 867, startPoint y: 386, endPoint x: 892, endPoint y: 32, distance: 354.9
click at [554, 550] on icon at bounding box center [784, 385] width 1568 height 771
drag, startPoint x: 649, startPoint y: 176, endPoint x: 554, endPoint y: 353, distance: 200.9
click at [687, 258] on icon at bounding box center [784, 385] width 1568 height 771
drag, startPoint x: 361, startPoint y: 213, endPoint x: 502, endPoint y: 245, distance: 144.6
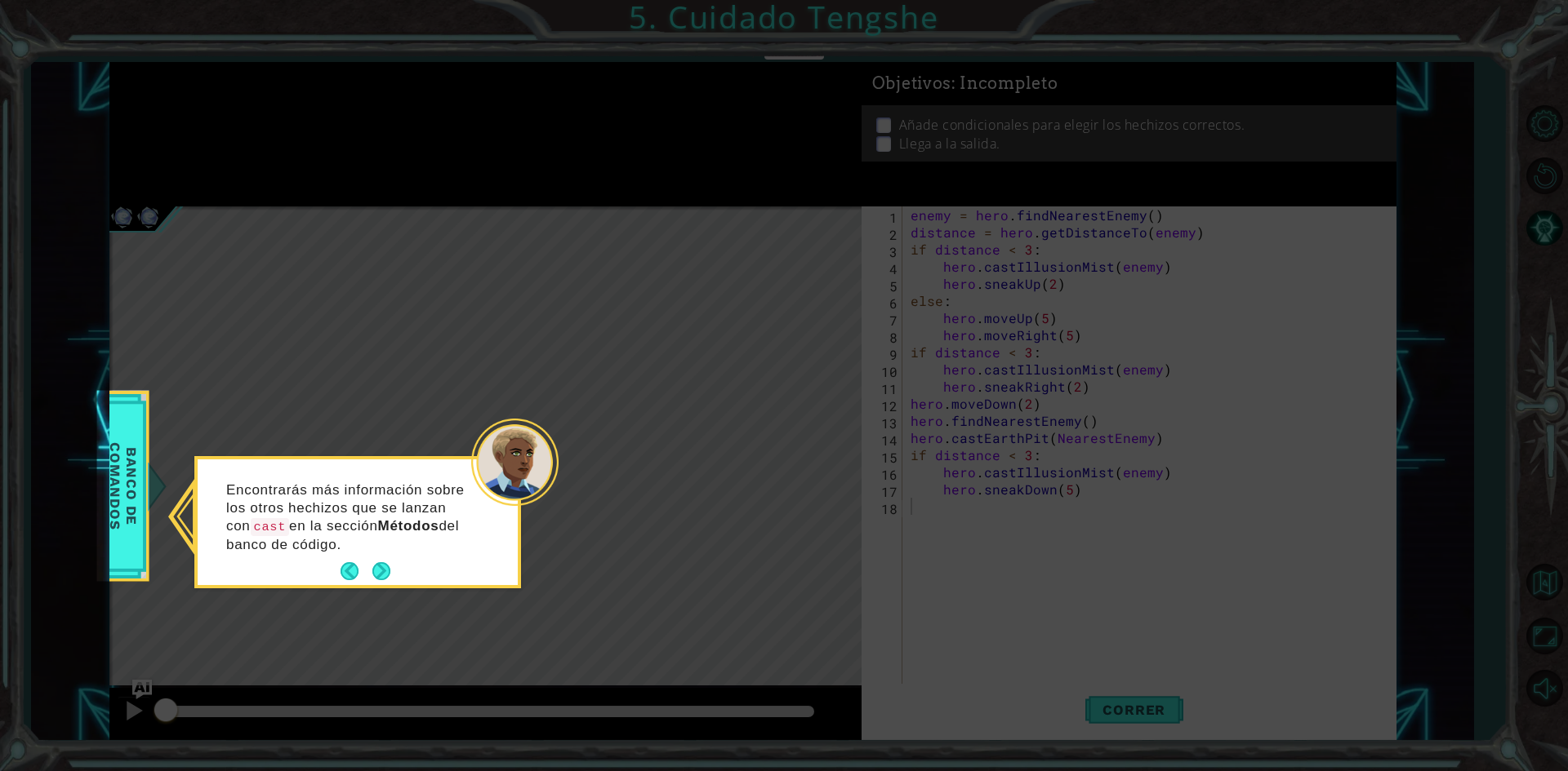
drag, startPoint x: 502, startPoint y: 245, endPoint x: 489, endPoint y: 129, distance: 116.7
click at [489, 129] on icon at bounding box center [784, 385] width 1568 height 771
click at [383, 568] on button "Next" at bounding box center [381, 571] width 21 height 21
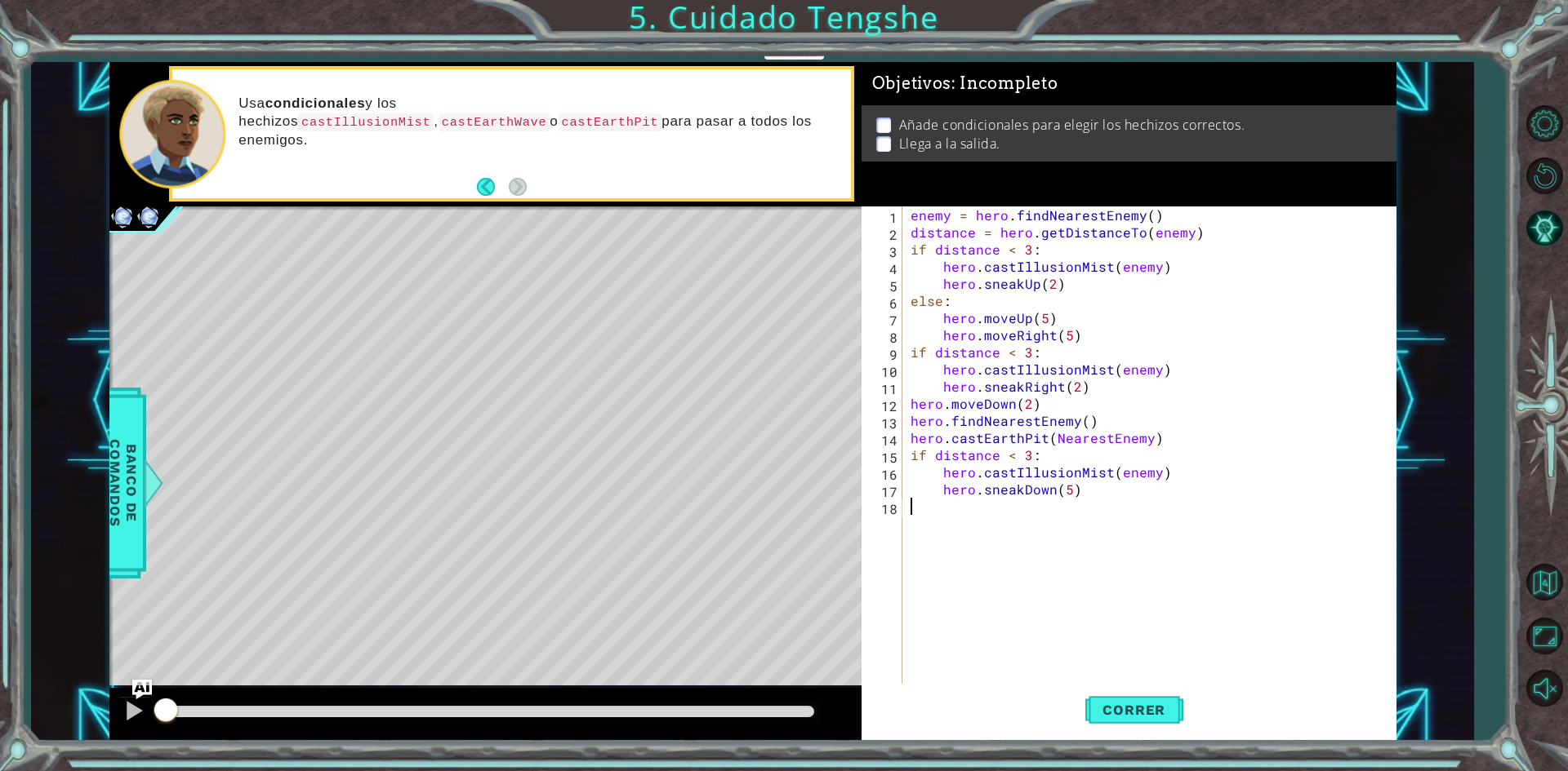
drag, startPoint x: 635, startPoint y: 199, endPoint x: 269, endPoint y: 732, distance: 646.6
click at [269, 732] on div "methods hero use(thing) moveUp(steps) moveDown(steps) moveLeft(steps) moveRight…" at bounding box center [753, 401] width 1287 height 679
click at [1117, 718] on button "Correr" at bounding box center [1134, 710] width 98 height 53
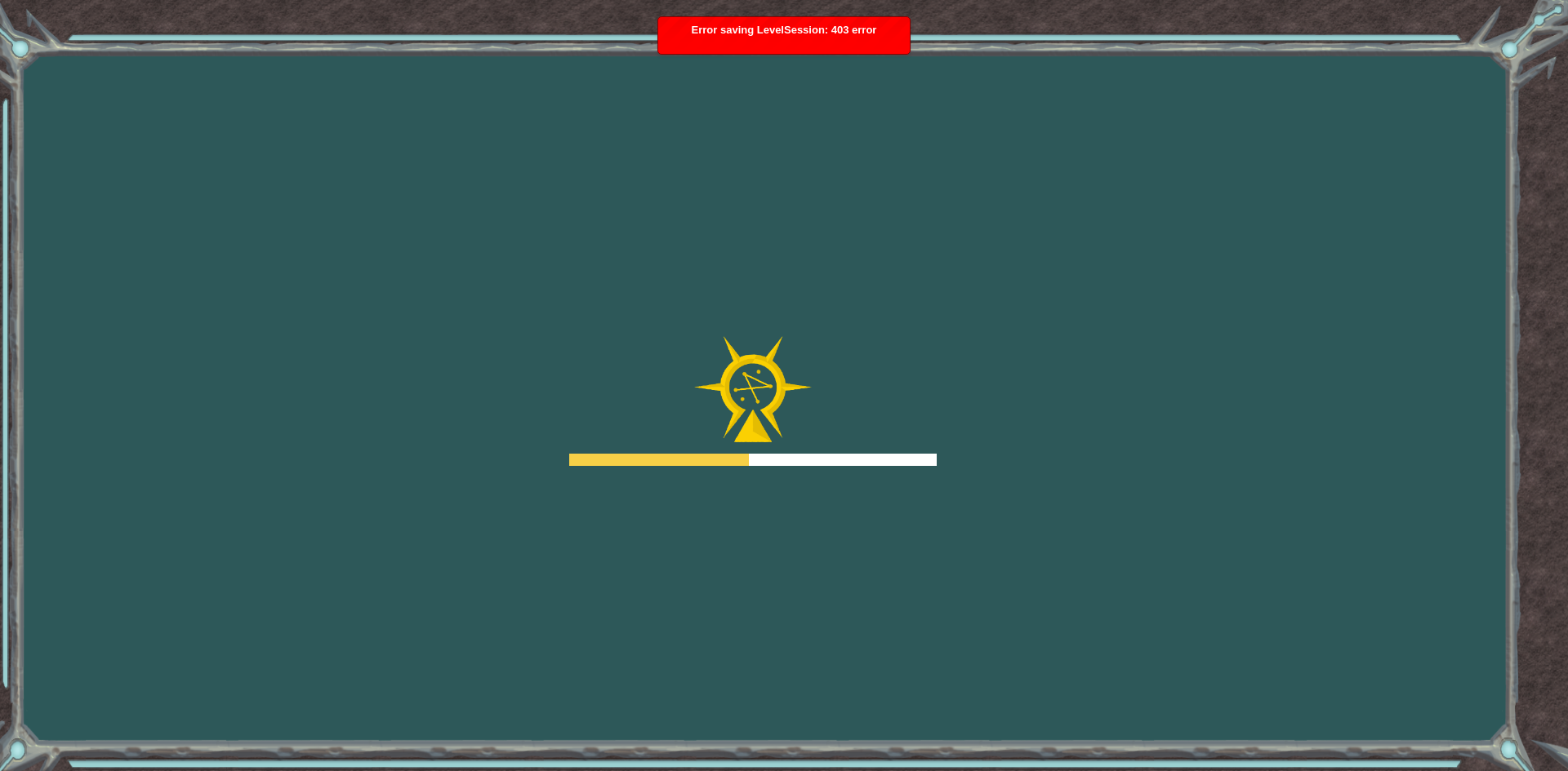
drag, startPoint x: 0, startPoint y: 0, endPoint x: 340, endPoint y: 247, distance: 420.2
click at [340, 247] on div "Goals Error al cargar desde el servidor. Intenta refrescar la página. Necesitar…" at bounding box center [784, 385] width 1568 height 771
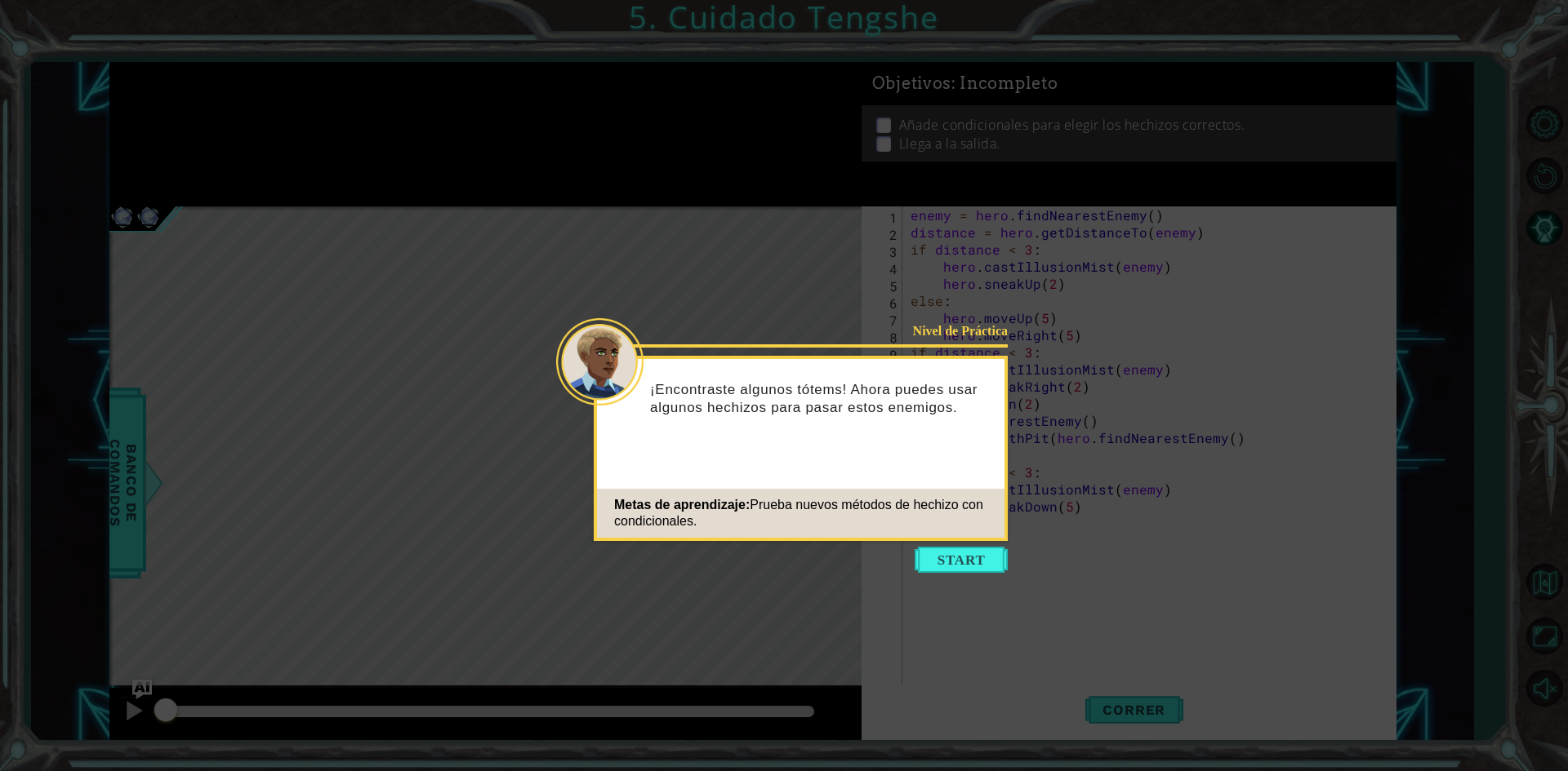
click at [944, 556] on button "Start" at bounding box center [961, 560] width 93 height 26
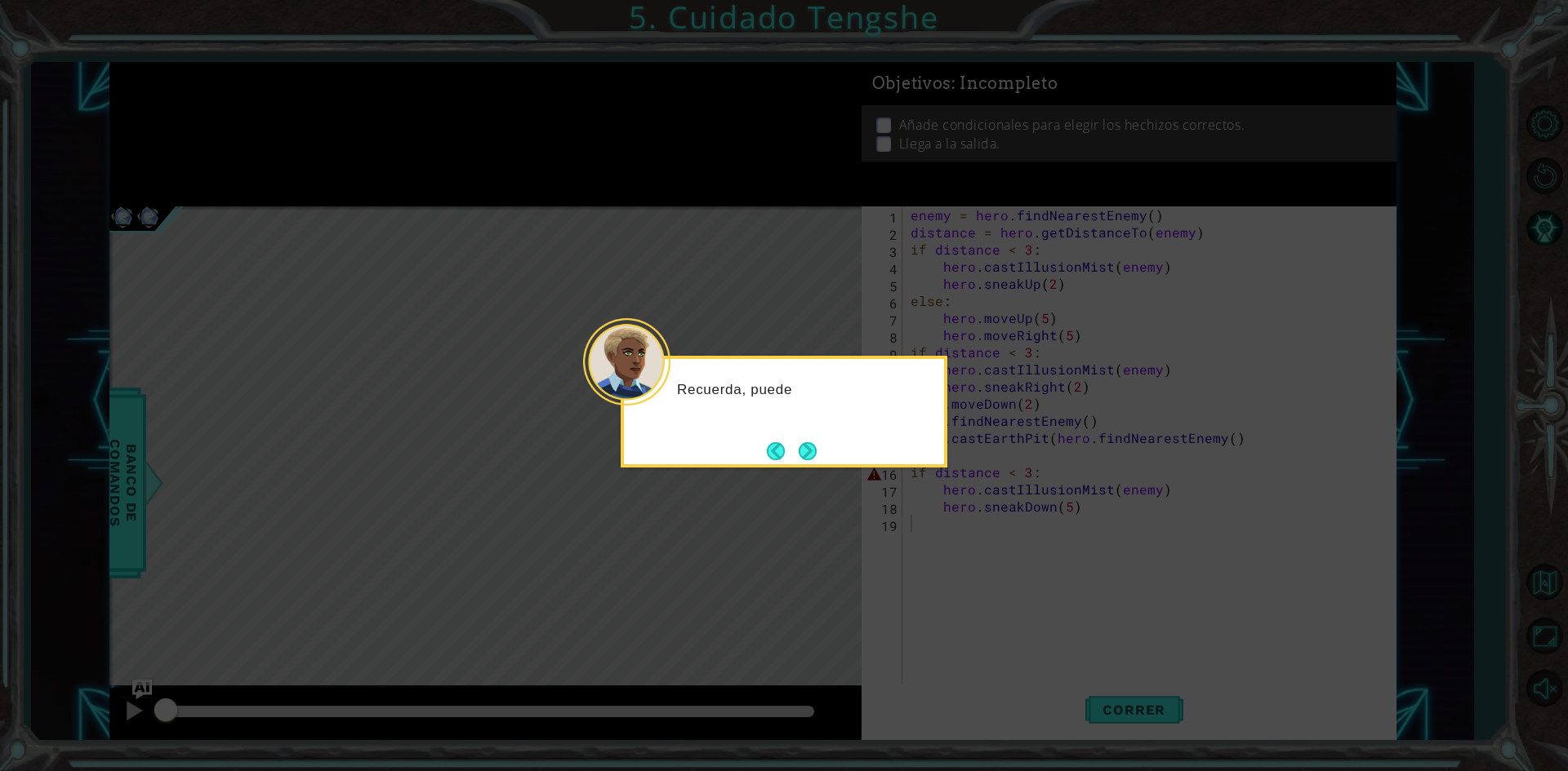
click at [808, 462] on button "Next" at bounding box center [808, 452] width 22 height 22
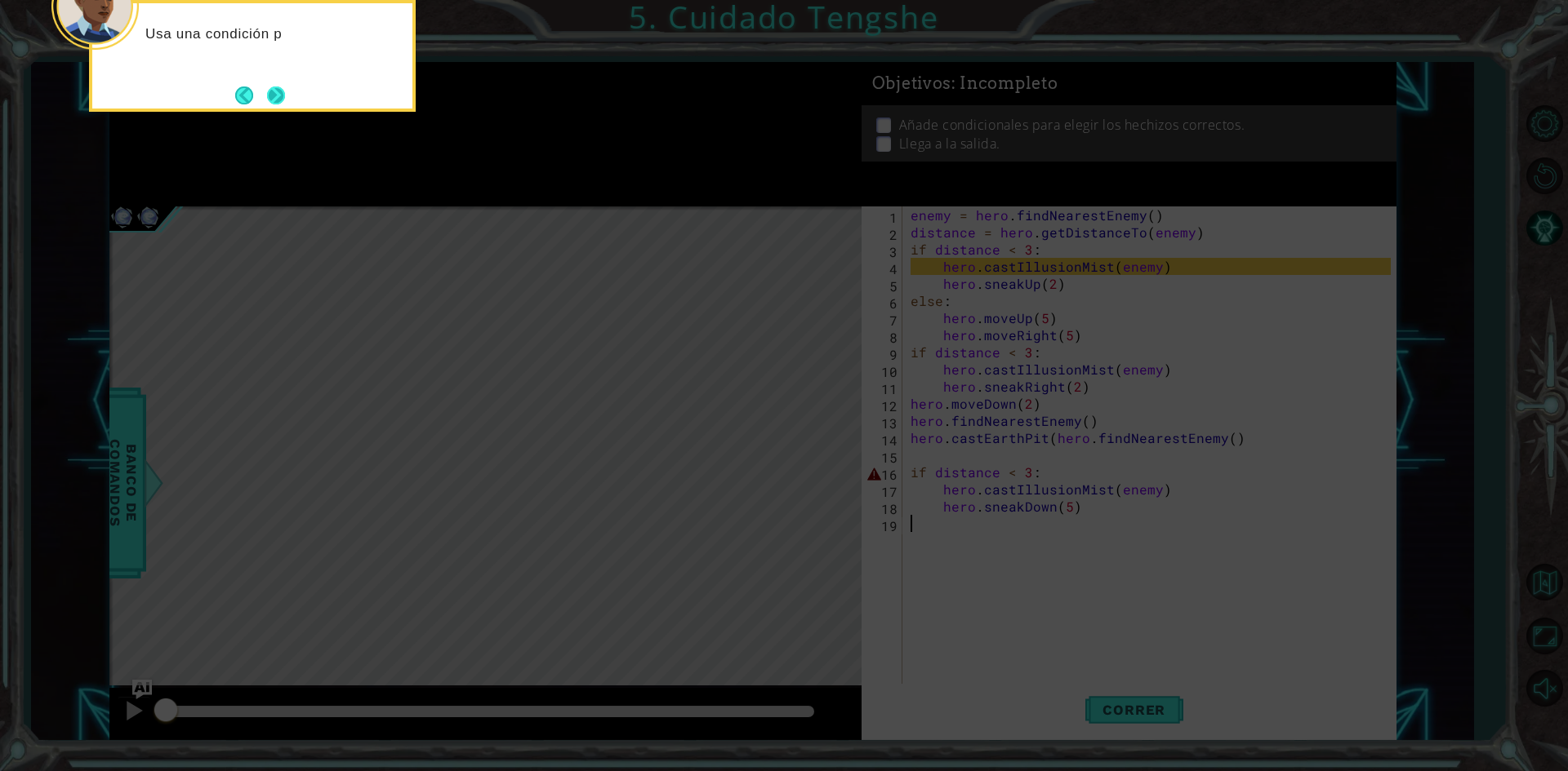
click at [282, 100] on button "Next" at bounding box center [276, 95] width 29 height 29
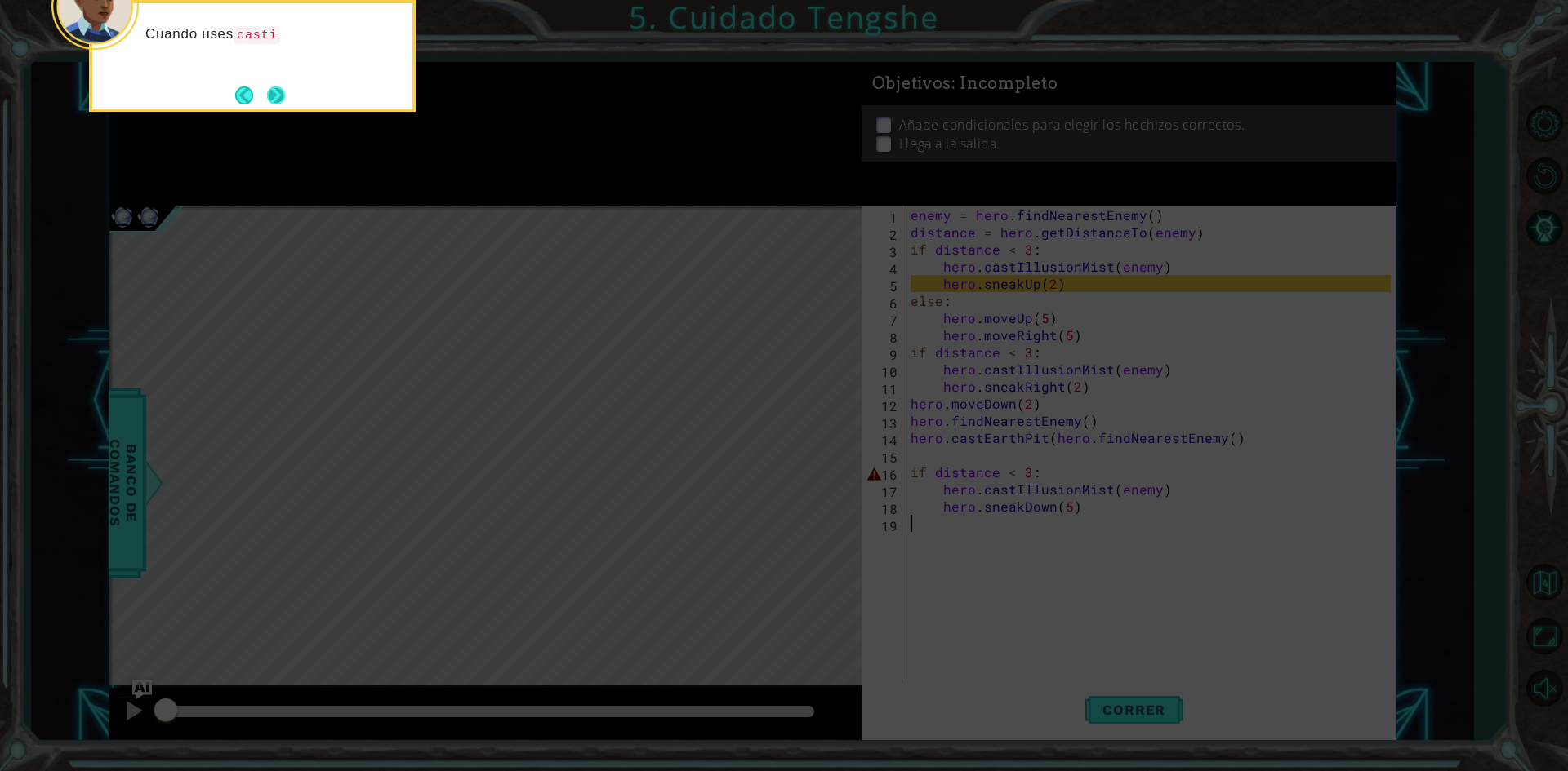
click at [269, 96] on button "Next" at bounding box center [276, 95] width 18 height 18
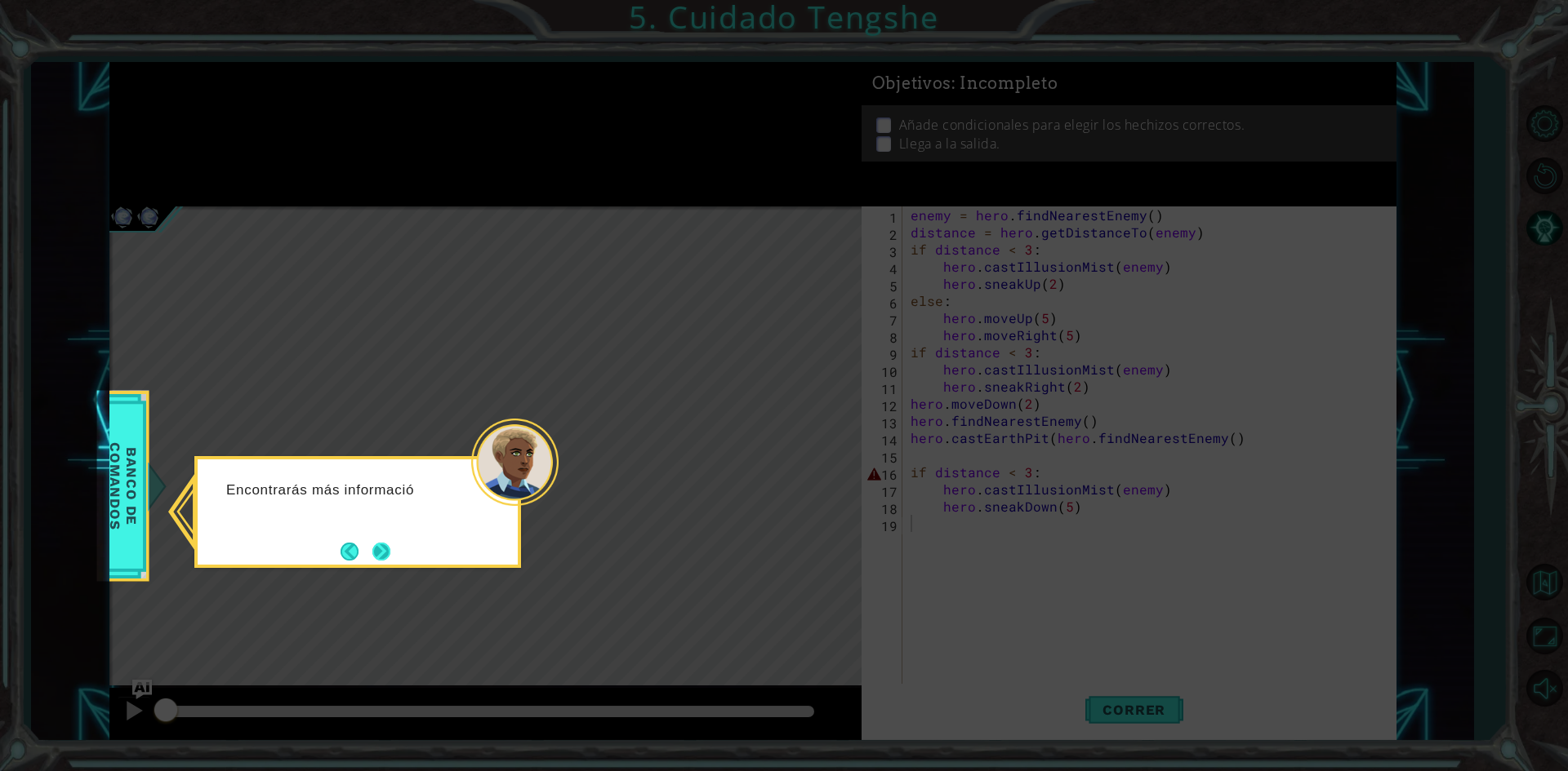
click at [377, 546] on button "Next" at bounding box center [381, 551] width 30 height 30
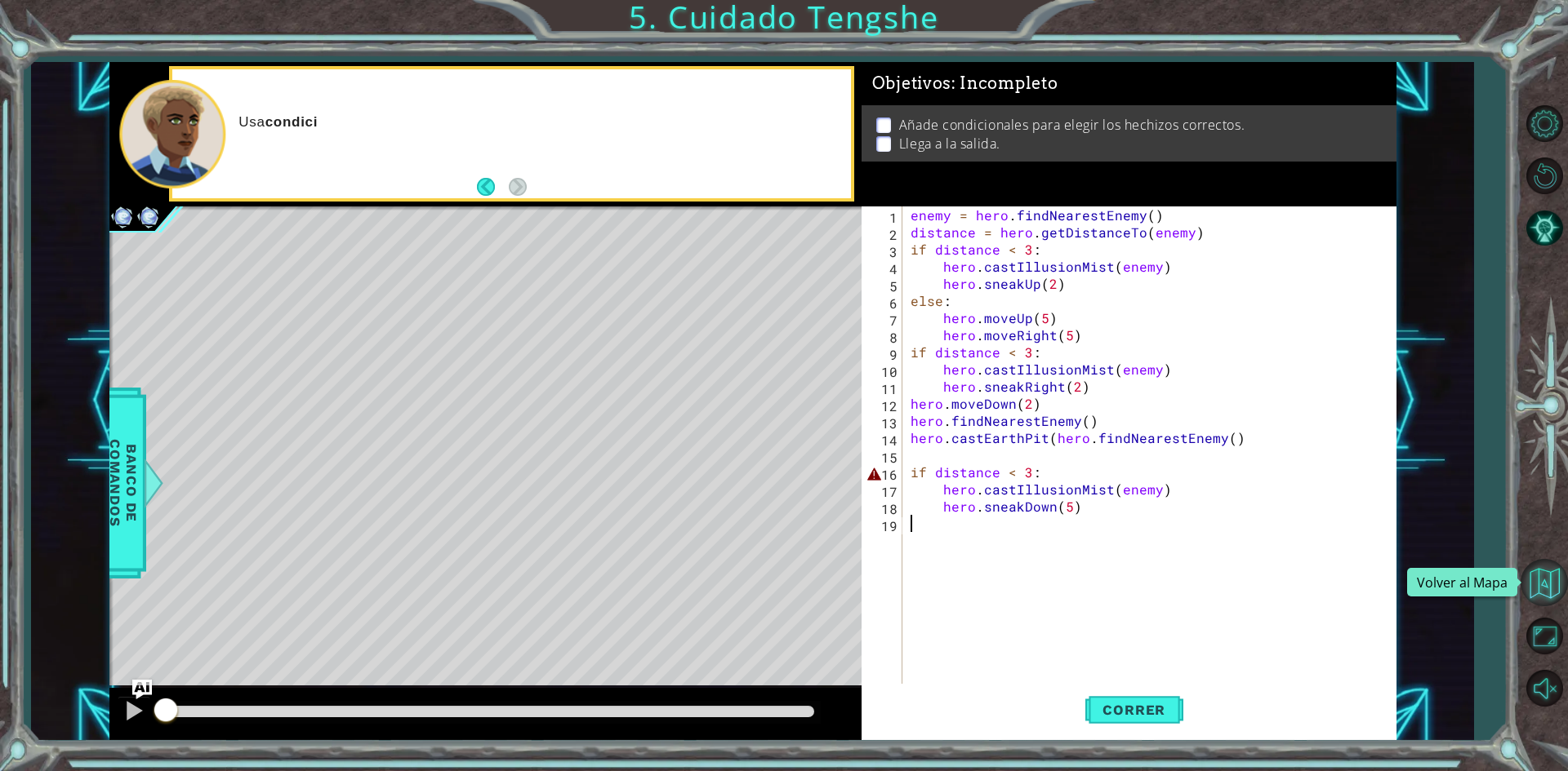
click at [1543, 583] on button "Volver al Mapa" at bounding box center [1544, 583] width 48 height 48
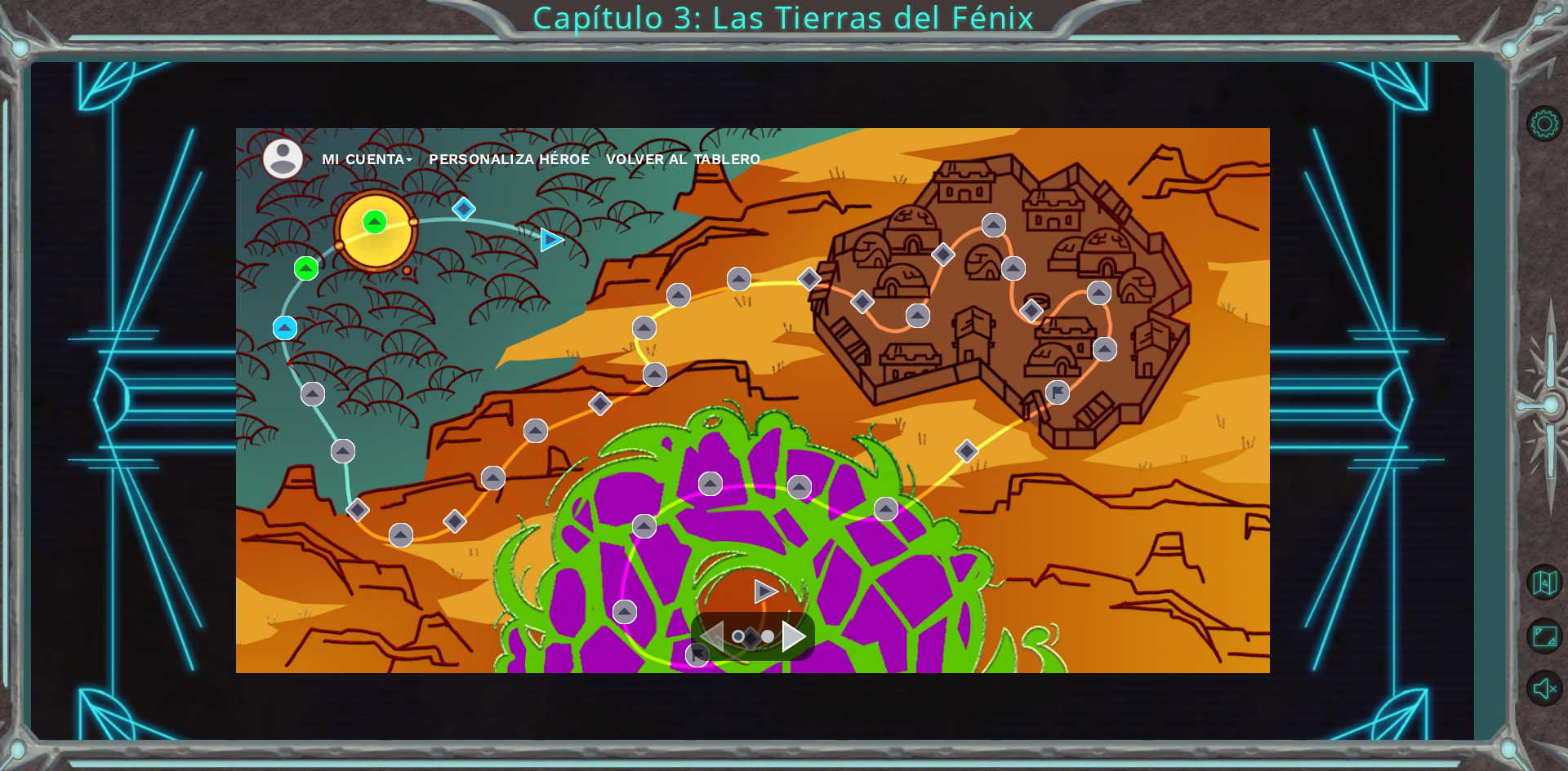
click at [345, 156] on button "Mi Cuenta" at bounding box center [367, 159] width 92 height 24
click at [405, 215] on button "Cerrar Sesión" at bounding box center [378, 215] width 90 height 16
